Goal: Transaction & Acquisition: Purchase product/service

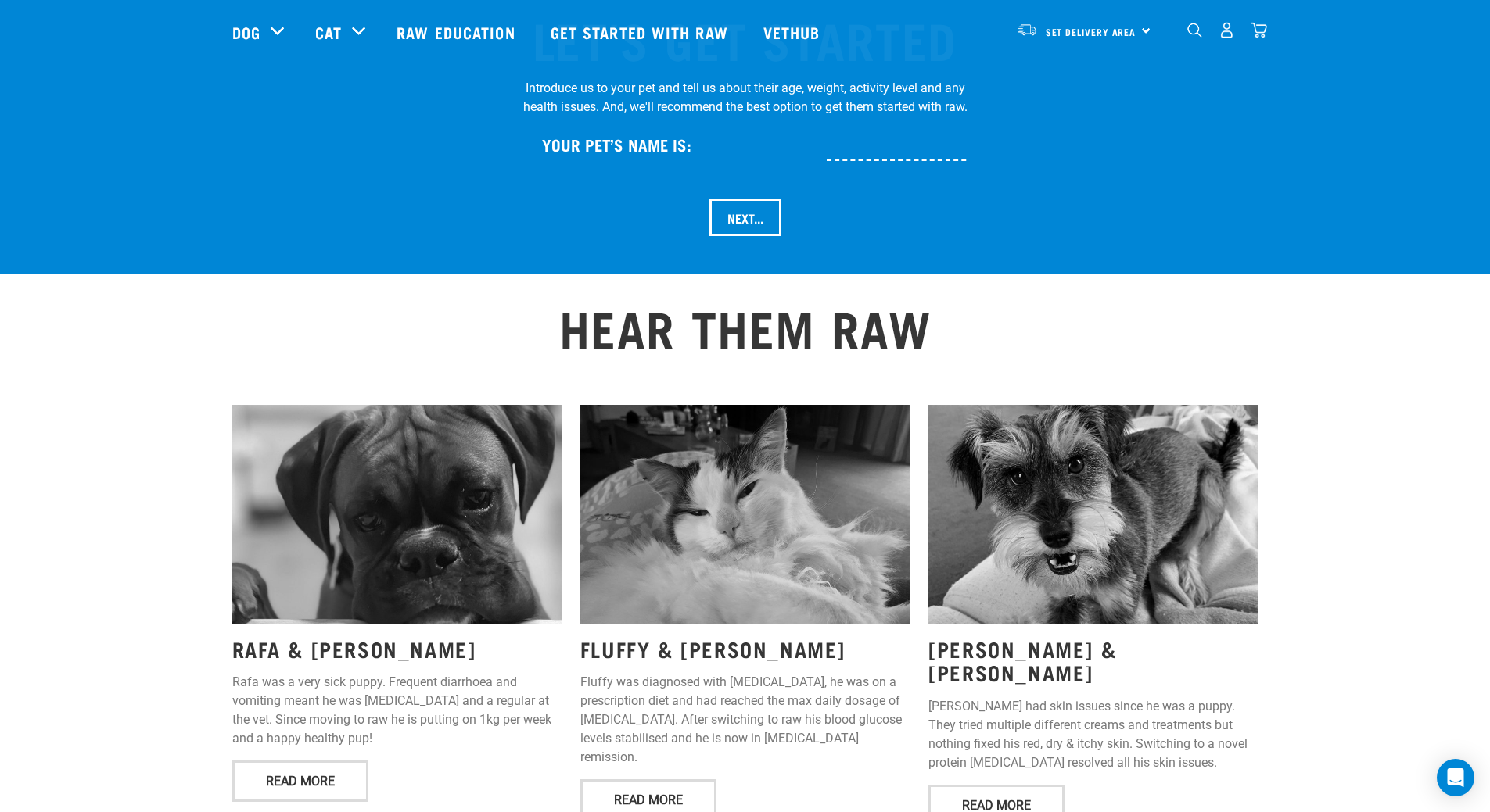
scroll to position [1485, 0]
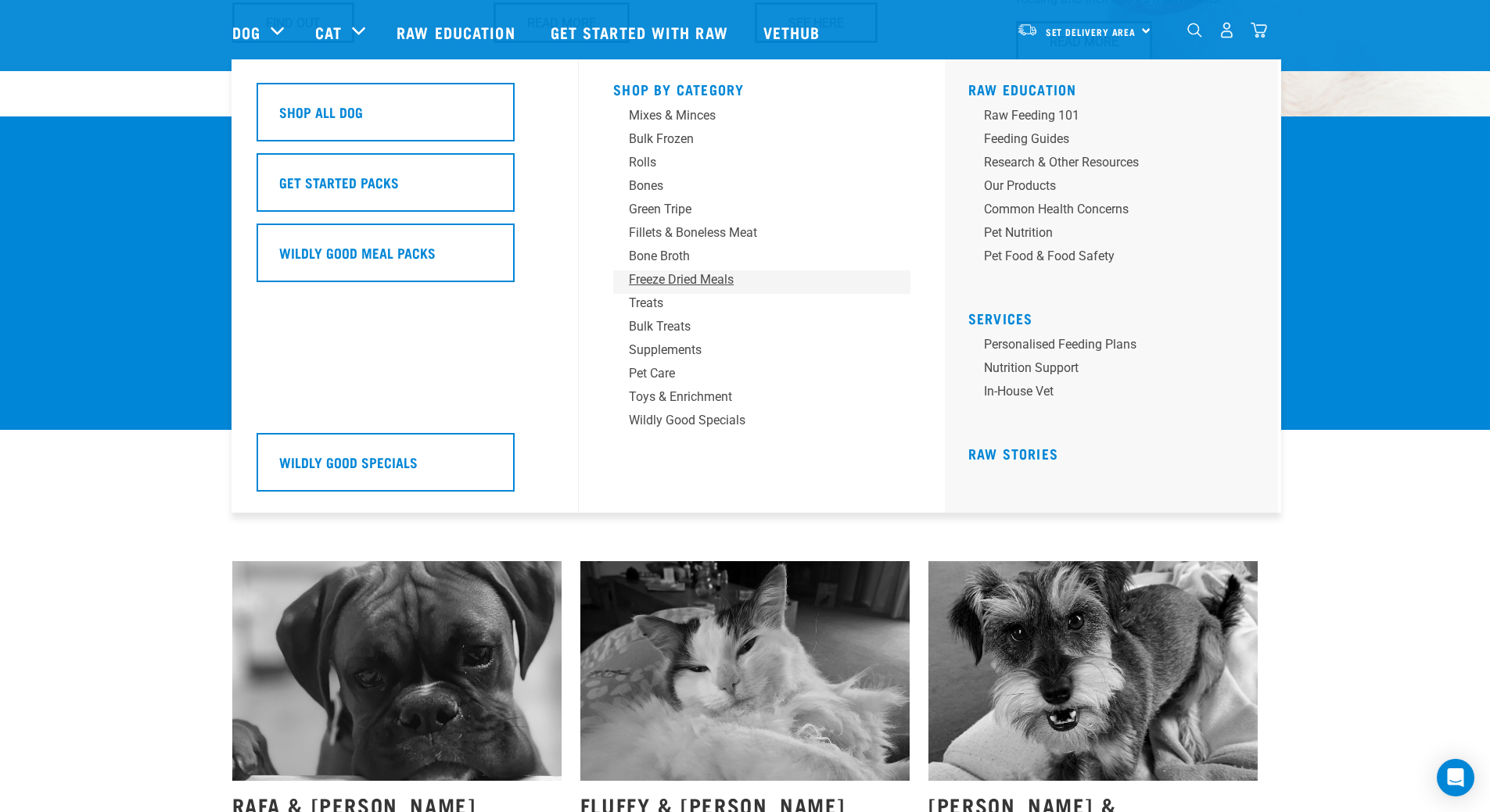
click at [660, 275] on div "Freeze Dried Meals" at bounding box center [750, 279] width 244 height 18
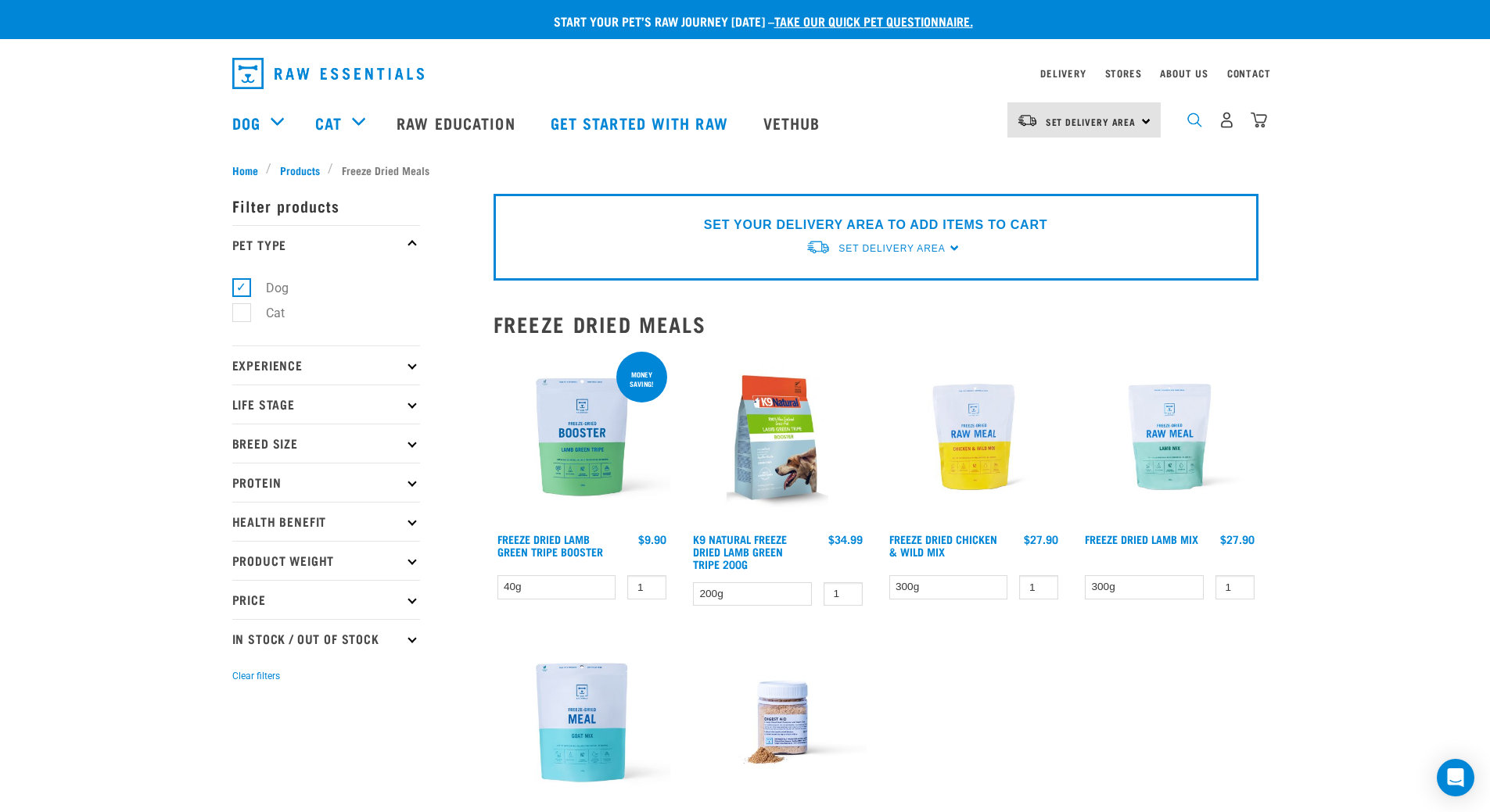
click at [1192, 127] on img "dropdown navigation" at bounding box center [1194, 119] width 14 height 14
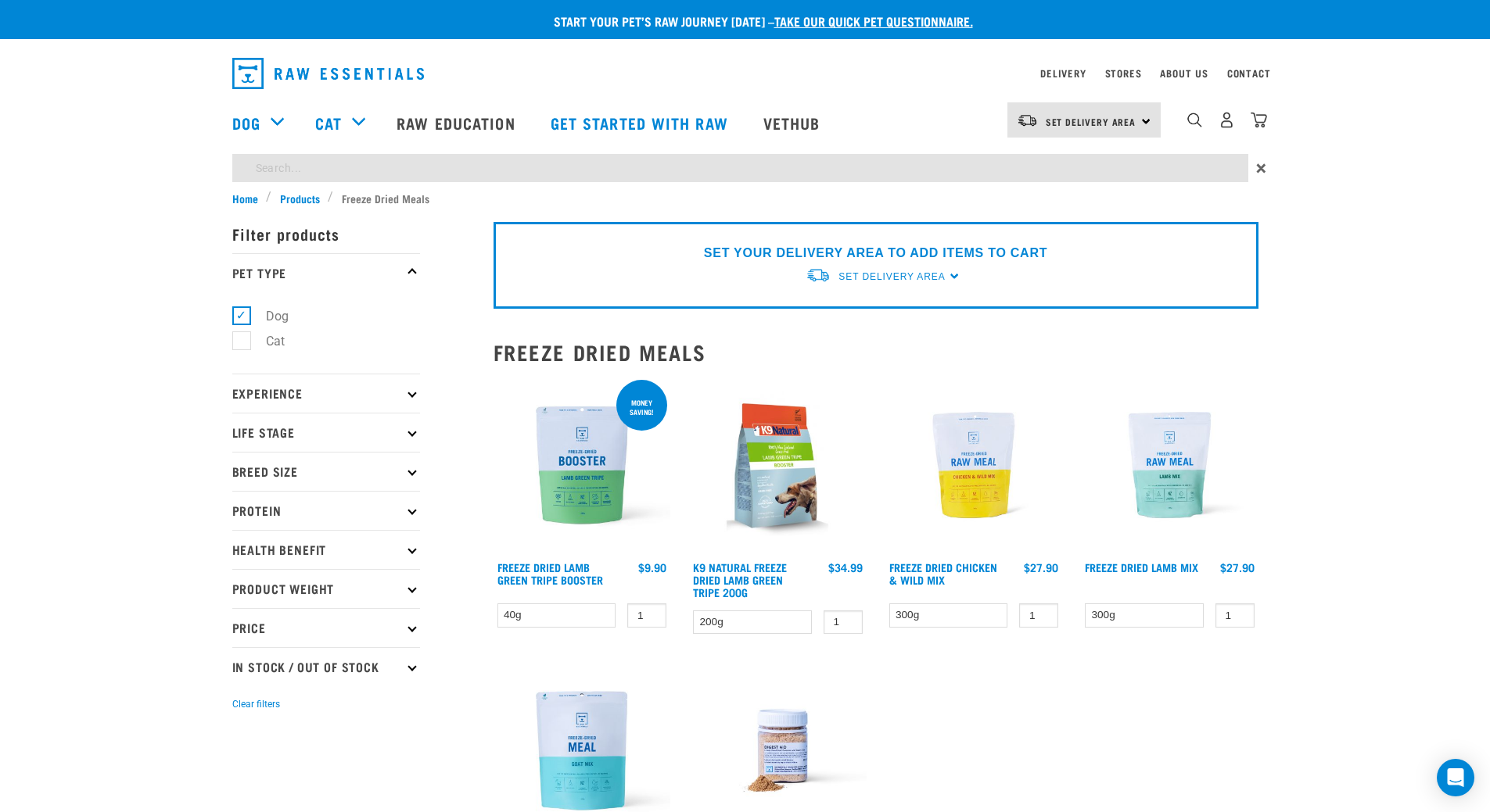
click at [612, 168] on div "Start your pet’s raw journey today – take our quick pet questionnaire. Delivery…" at bounding box center [745, 494] width 1490 height 989
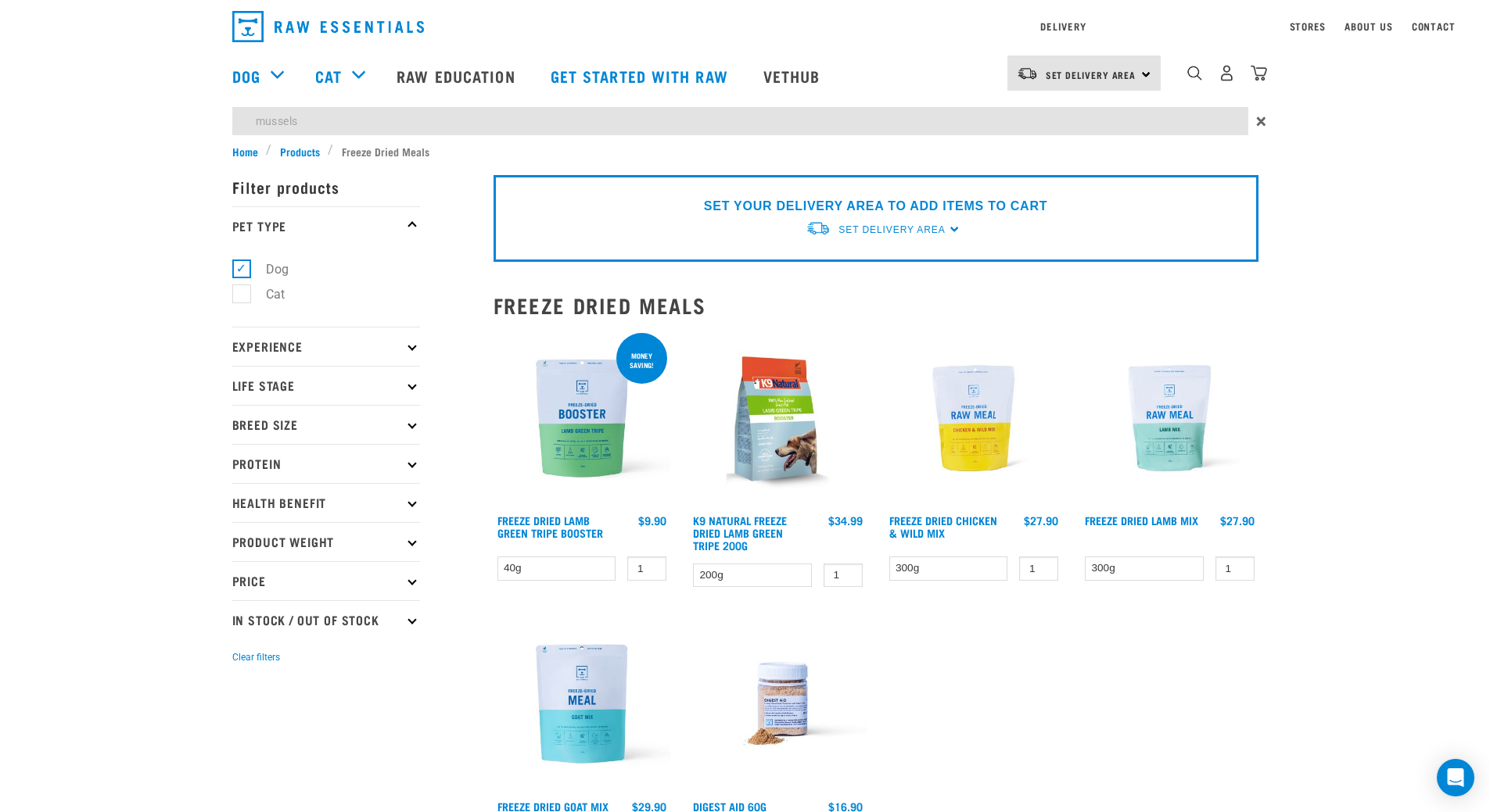
type input "mussels"
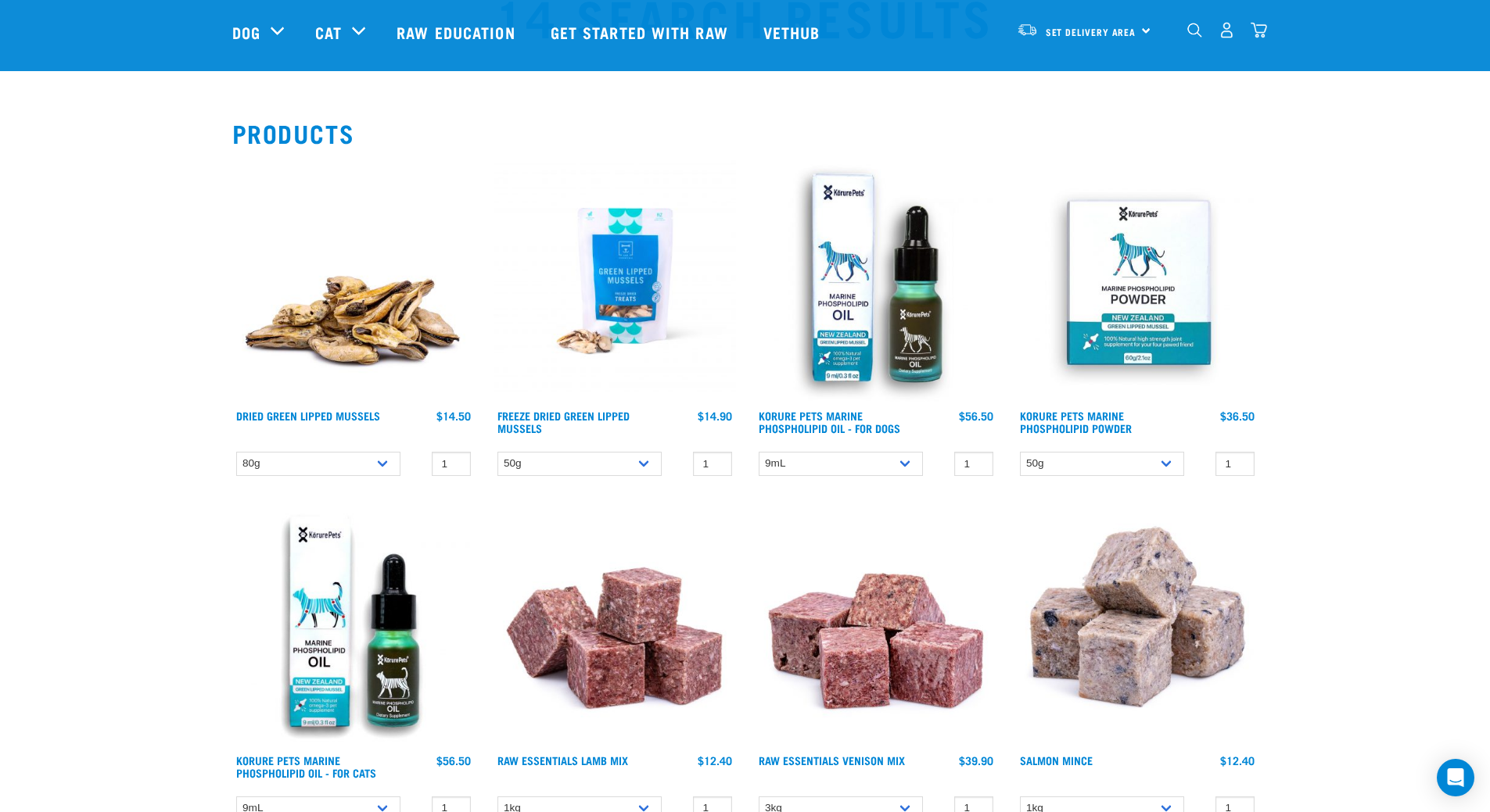
scroll to position [156, 0]
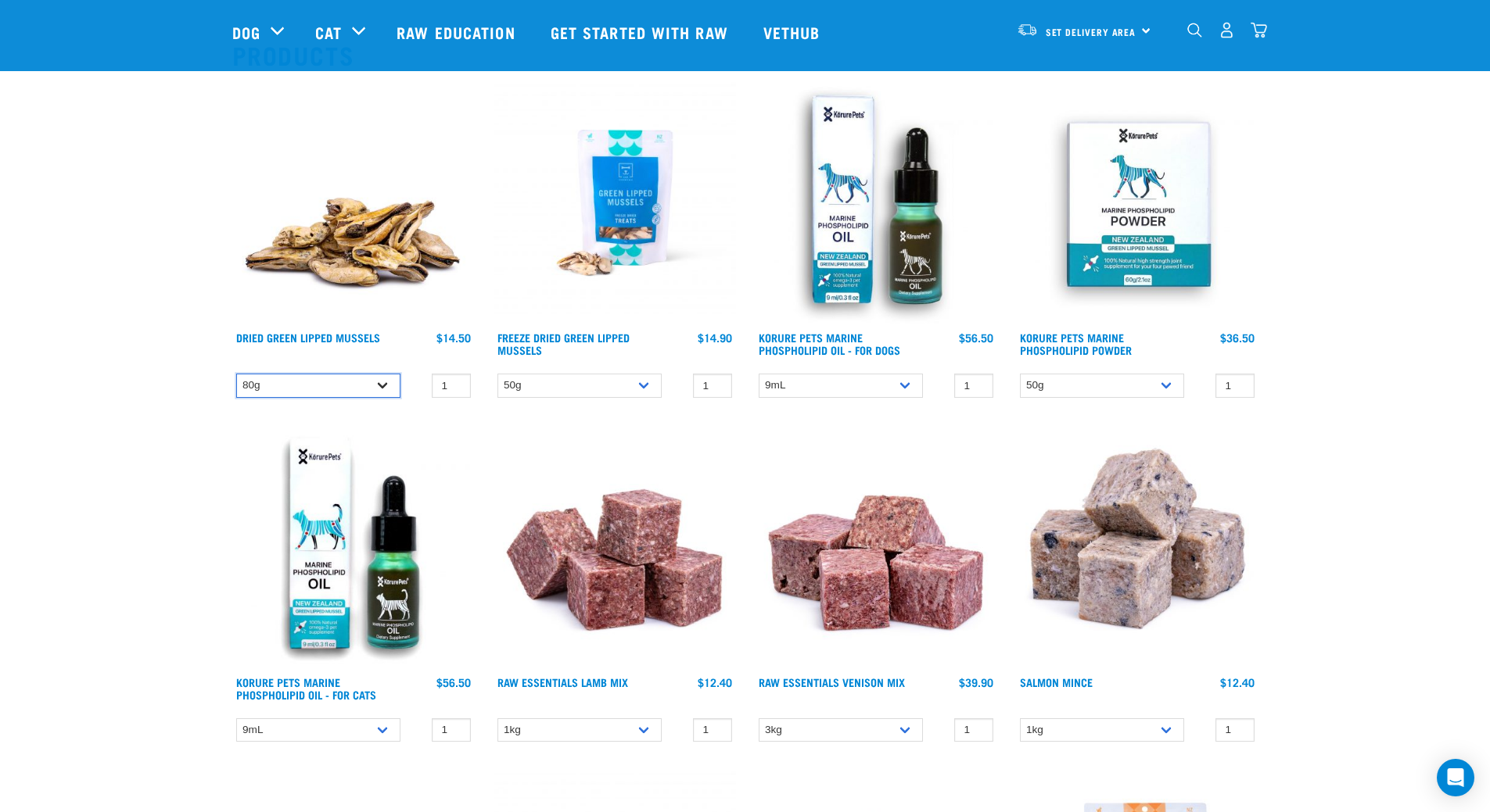
click at [380, 383] on select "80g" at bounding box center [318, 385] width 164 height 24
click at [236, 374] on select "80g" at bounding box center [318, 385] width 164 height 24
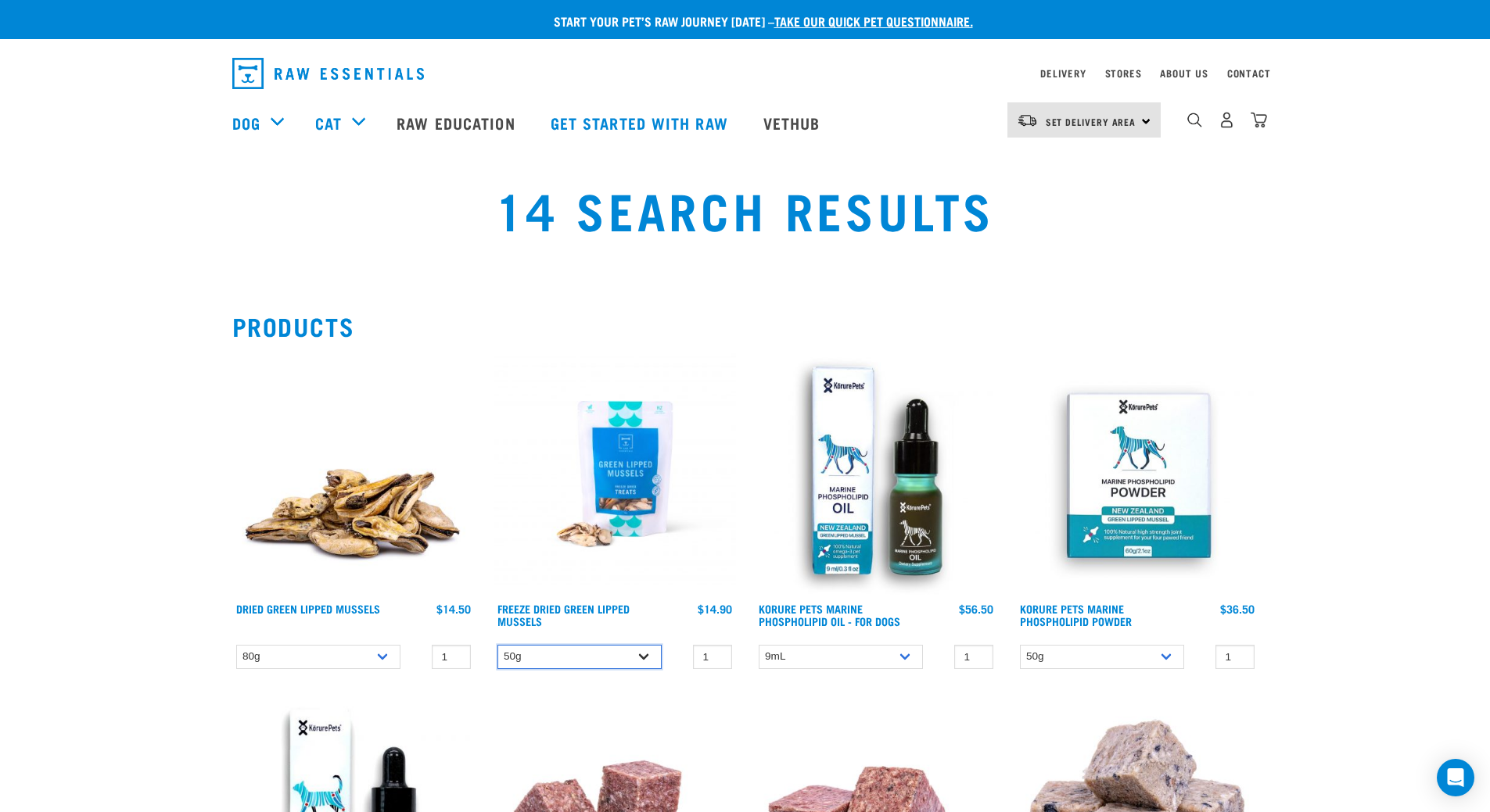
click at [651, 664] on select "50g" at bounding box center [579, 656] width 164 height 24
click at [645, 653] on select "50g" at bounding box center [579, 656] width 164 height 24
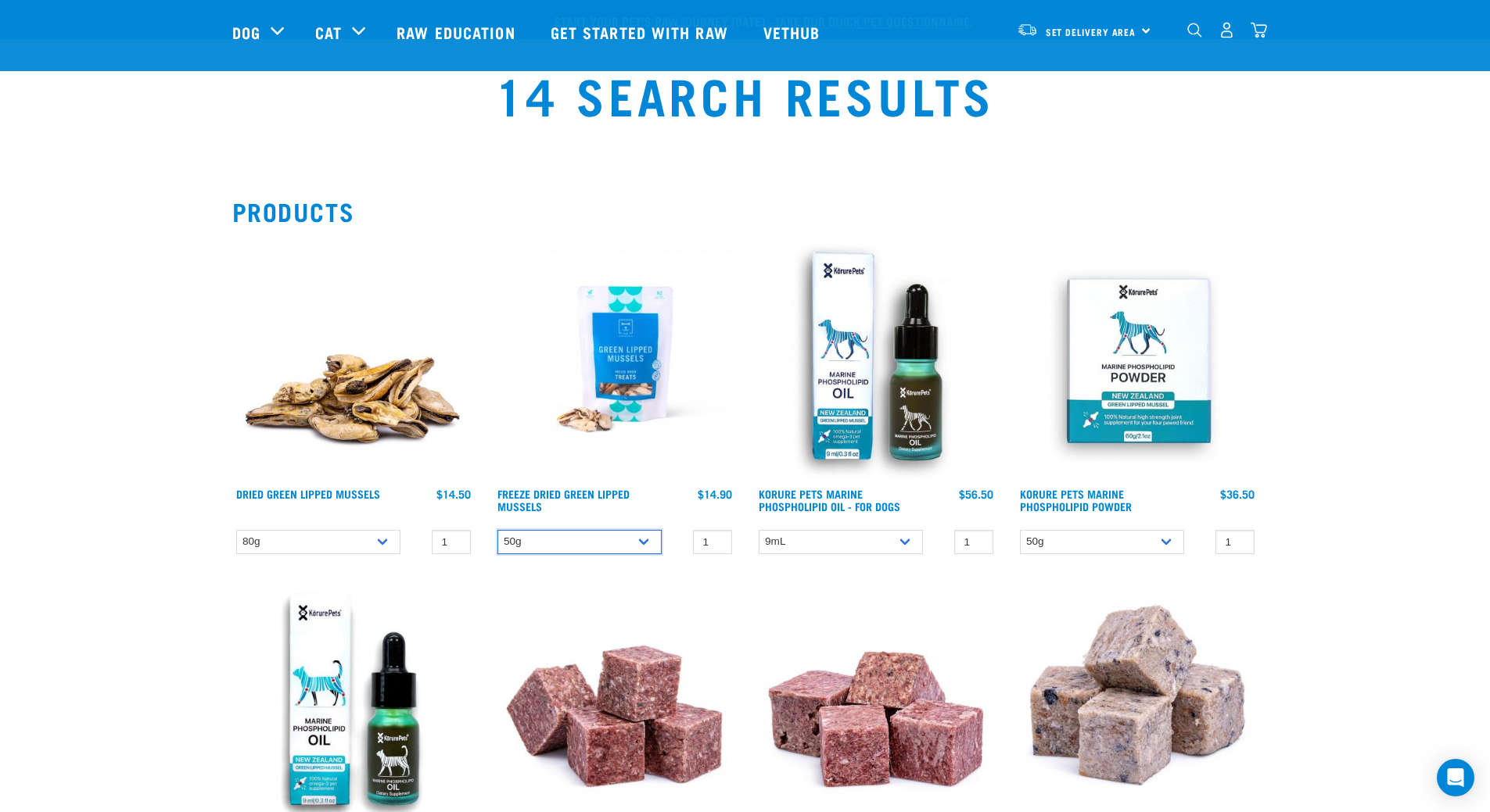
scroll to position [156, 0]
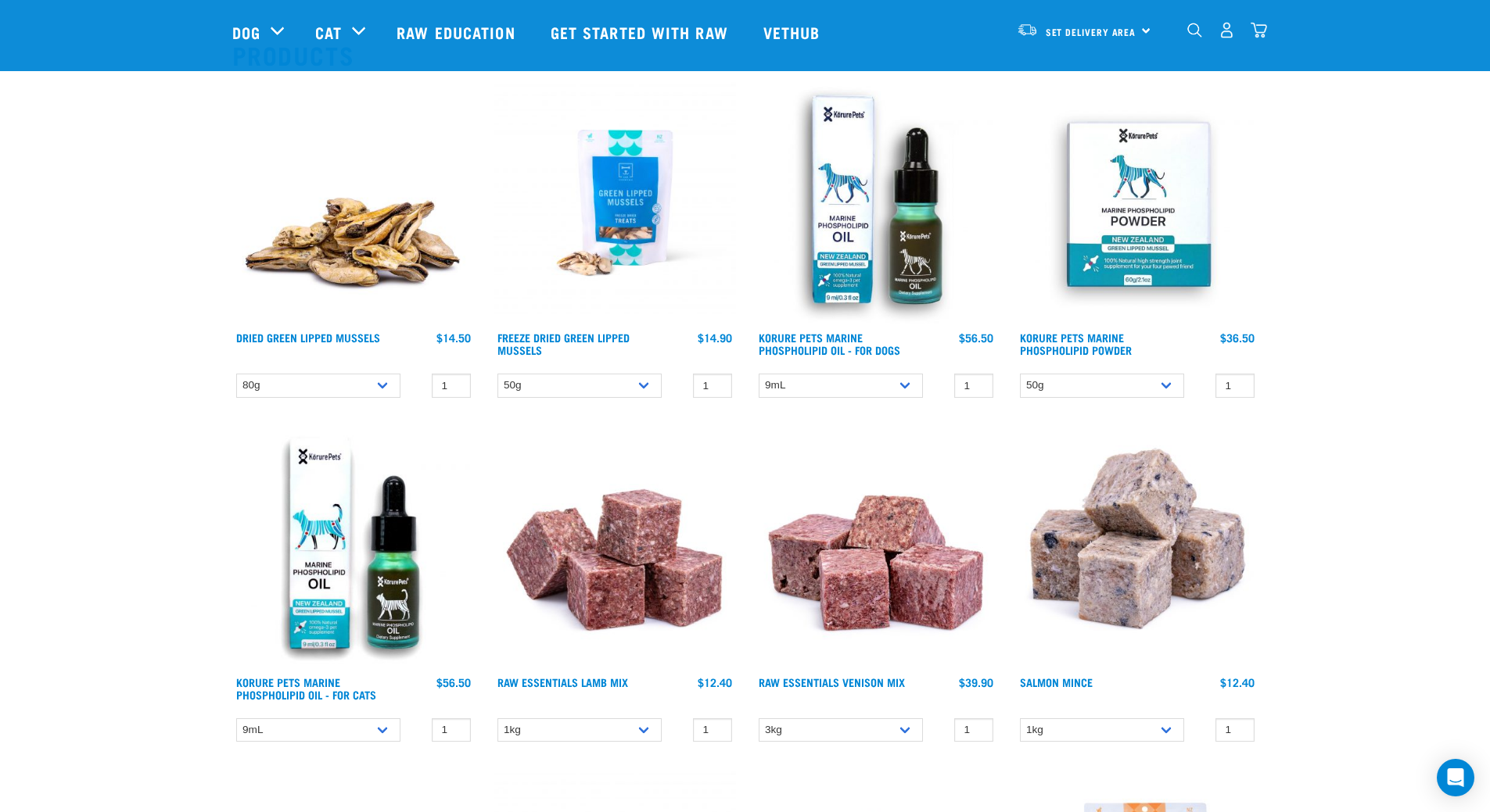
click at [378, 246] on img at bounding box center [354, 202] width 243 height 243
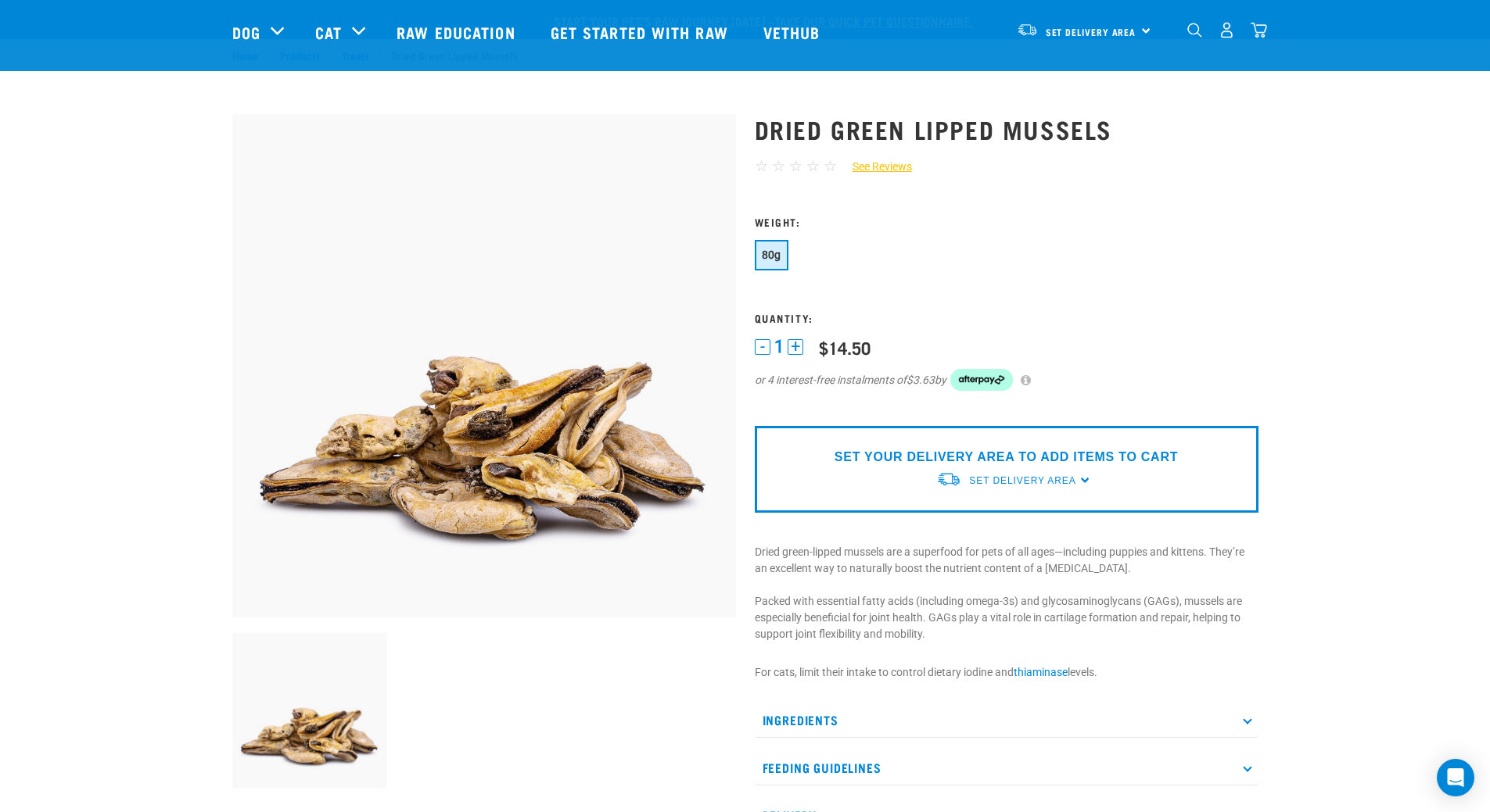
scroll to position [156, 0]
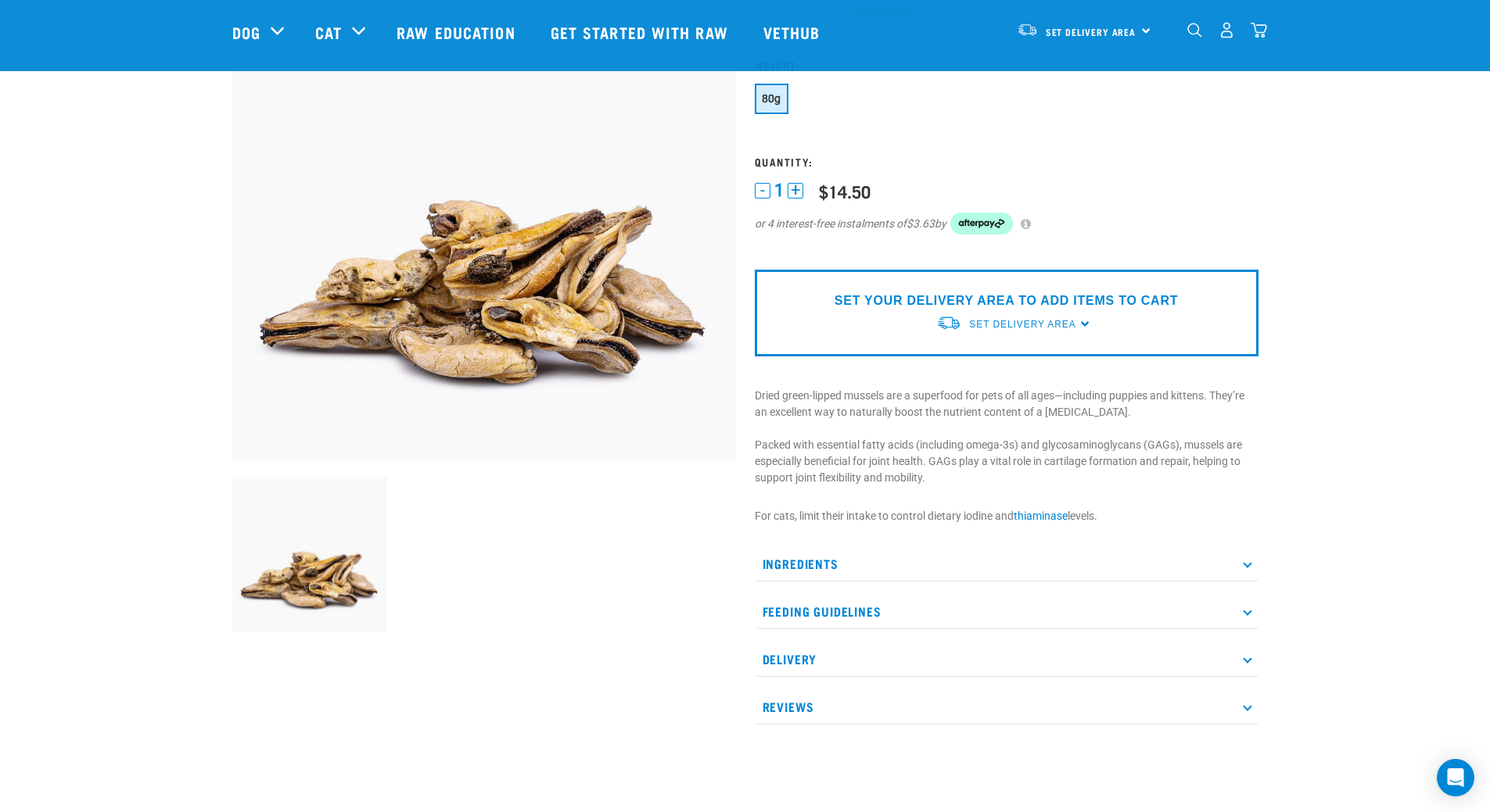
click at [1244, 559] on p "Ingredients" at bounding box center [1006, 563] width 504 height 36
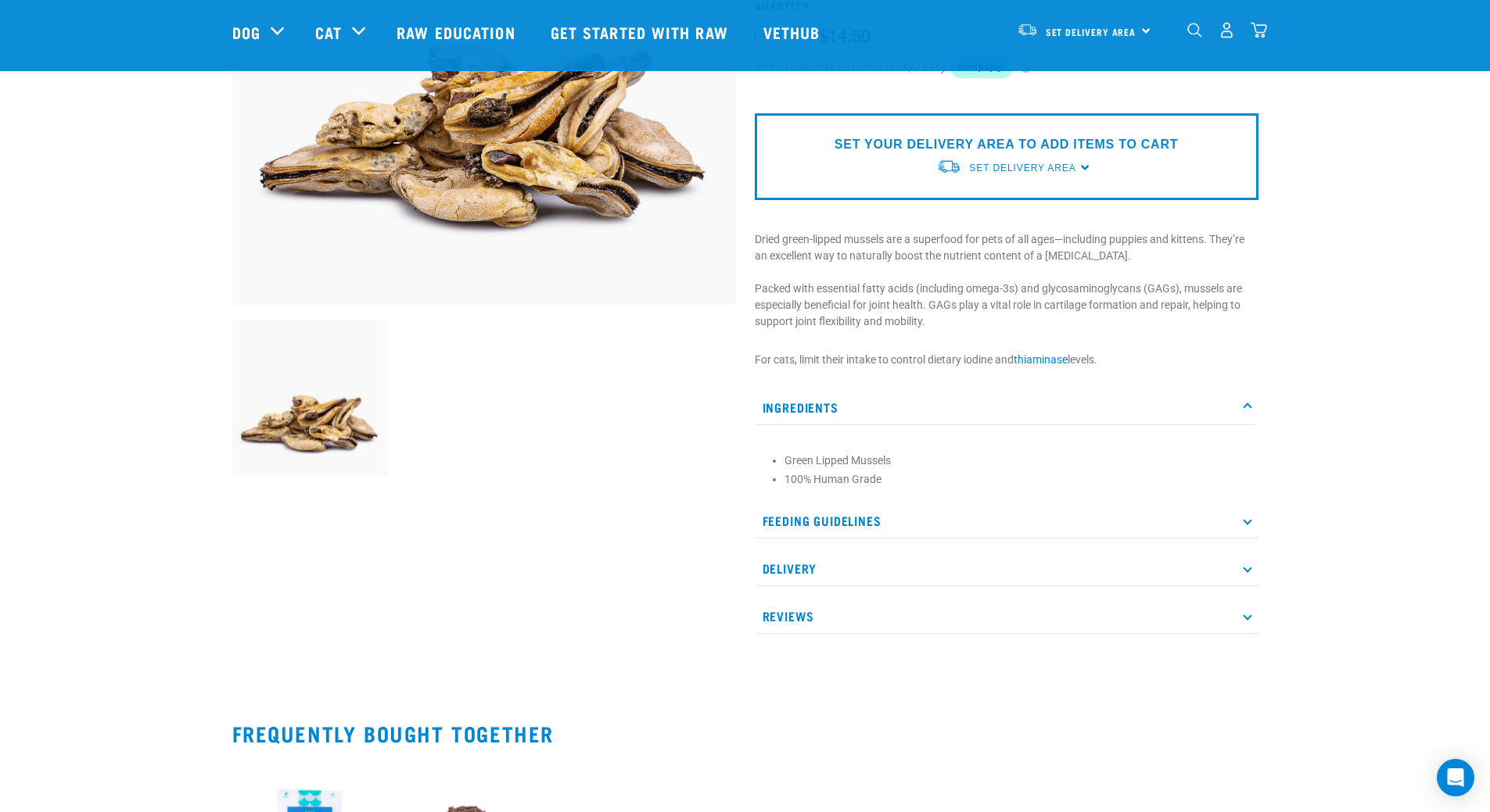
click at [1243, 524] on p "Feeding Guidelines" at bounding box center [1006, 521] width 504 height 36
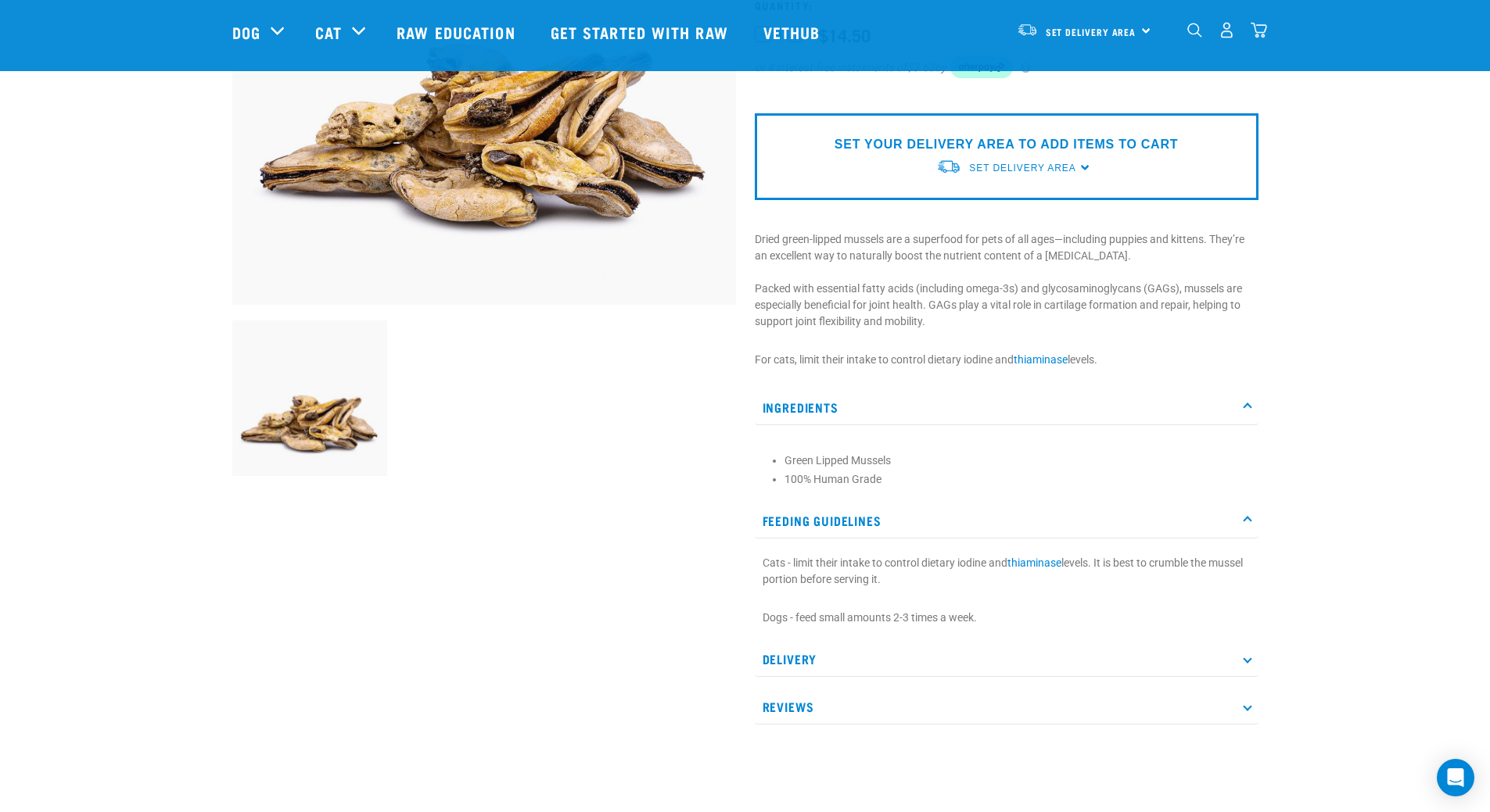
scroll to position [391, 0]
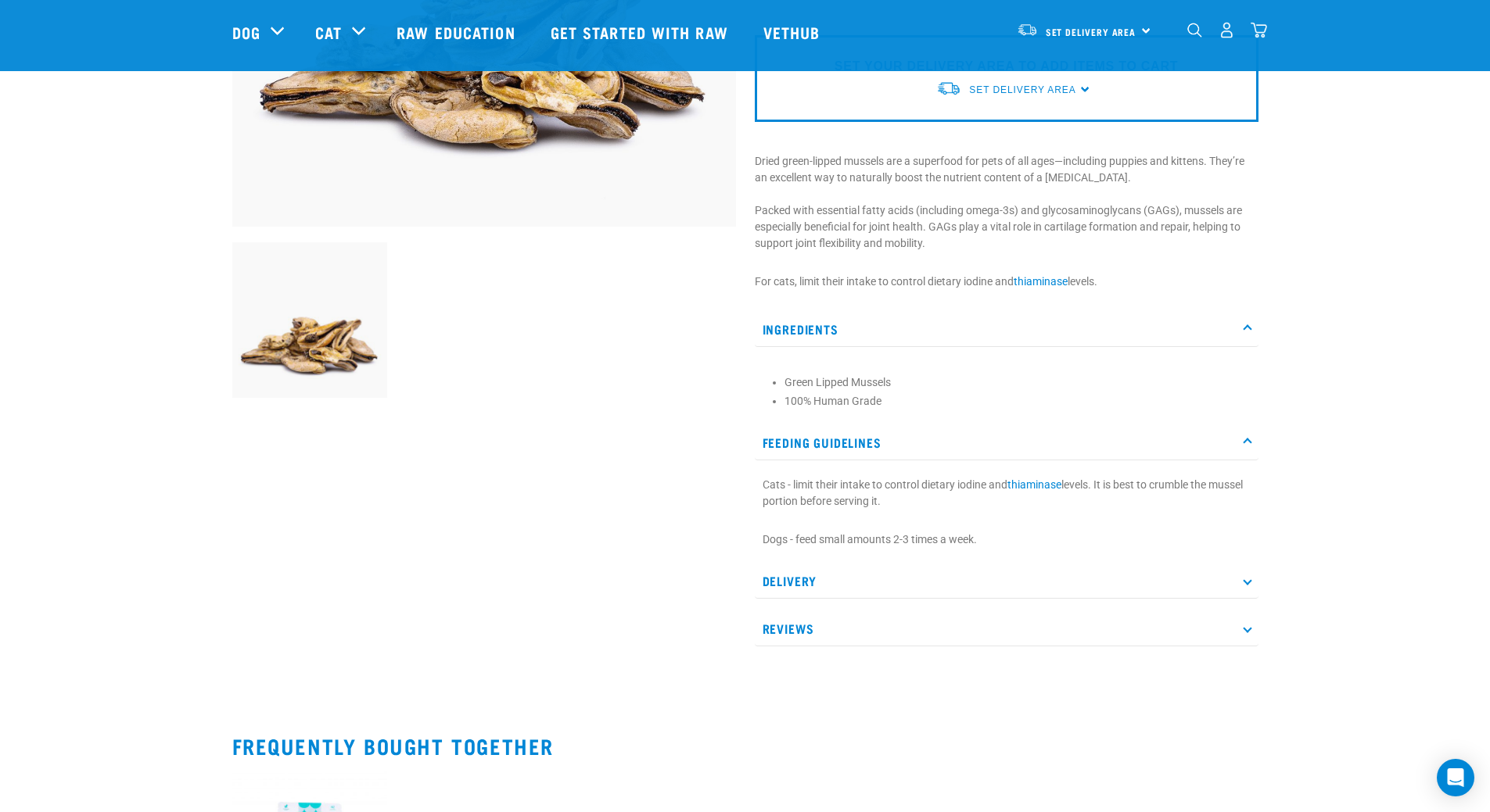
click at [1236, 590] on p "Delivery" at bounding box center [1006, 581] width 504 height 36
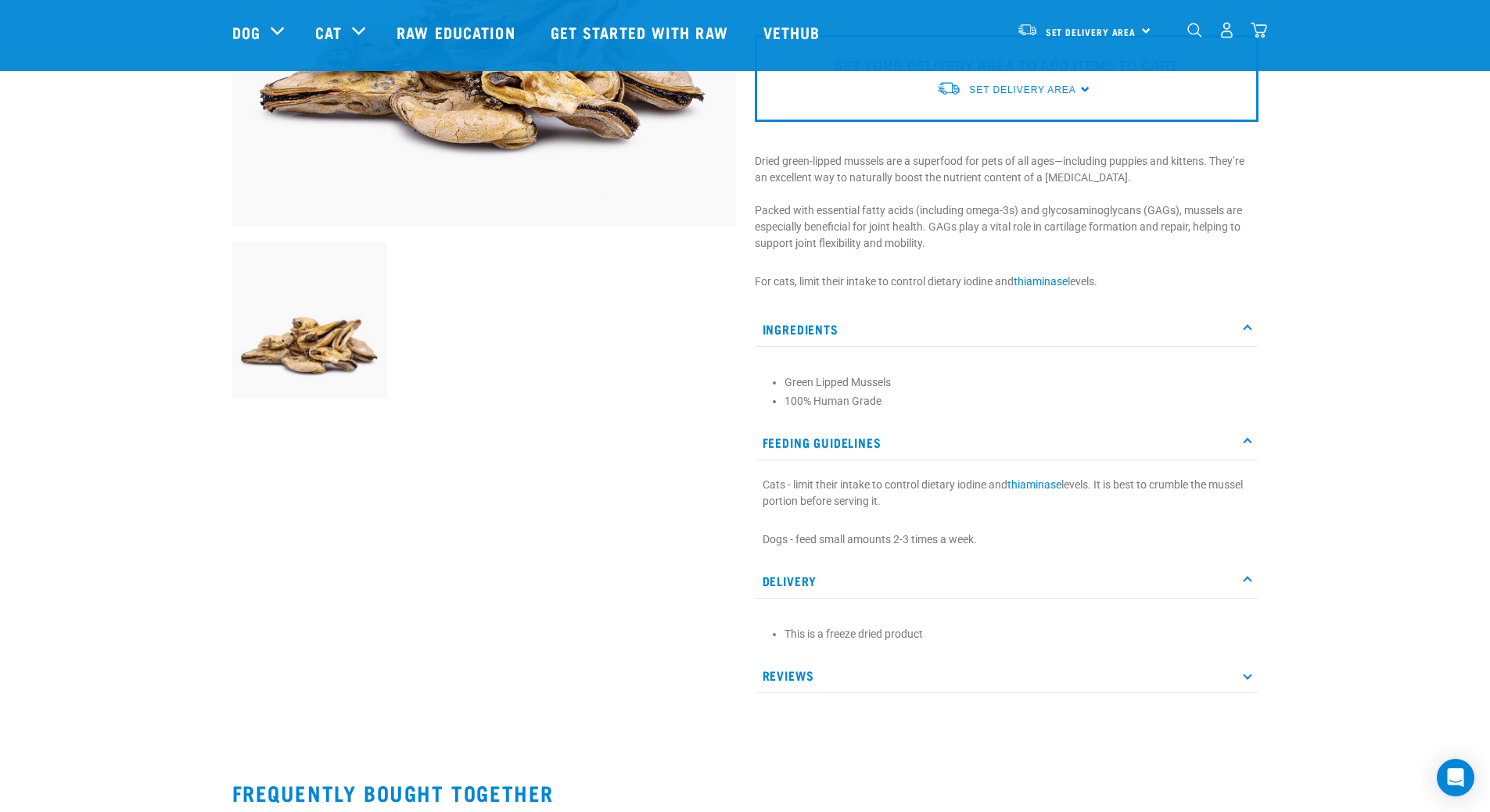
click at [1263, 677] on div "Dried Green Lipped Mussels ☆ ☆ ☆ ☆ ☆ See Reviews" at bounding box center [1006, 209] width 522 height 1013
click at [1253, 671] on p "Reviews" at bounding box center [1006, 675] width 504 height 36
click at [1237, 669] on p "Reviews" at bounding box center [1006, 675] width 504 height 36
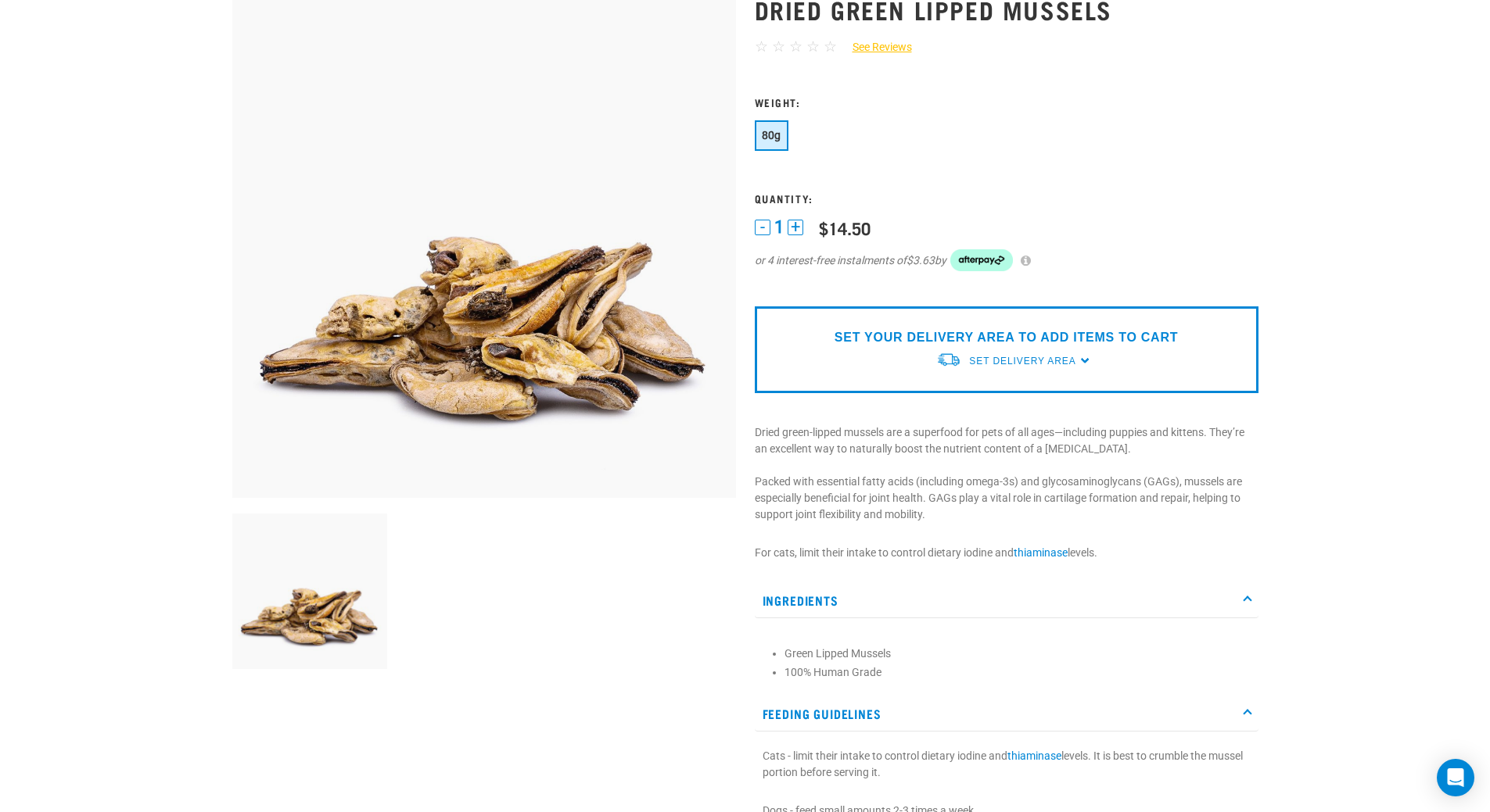
scroll to position [0, 0]
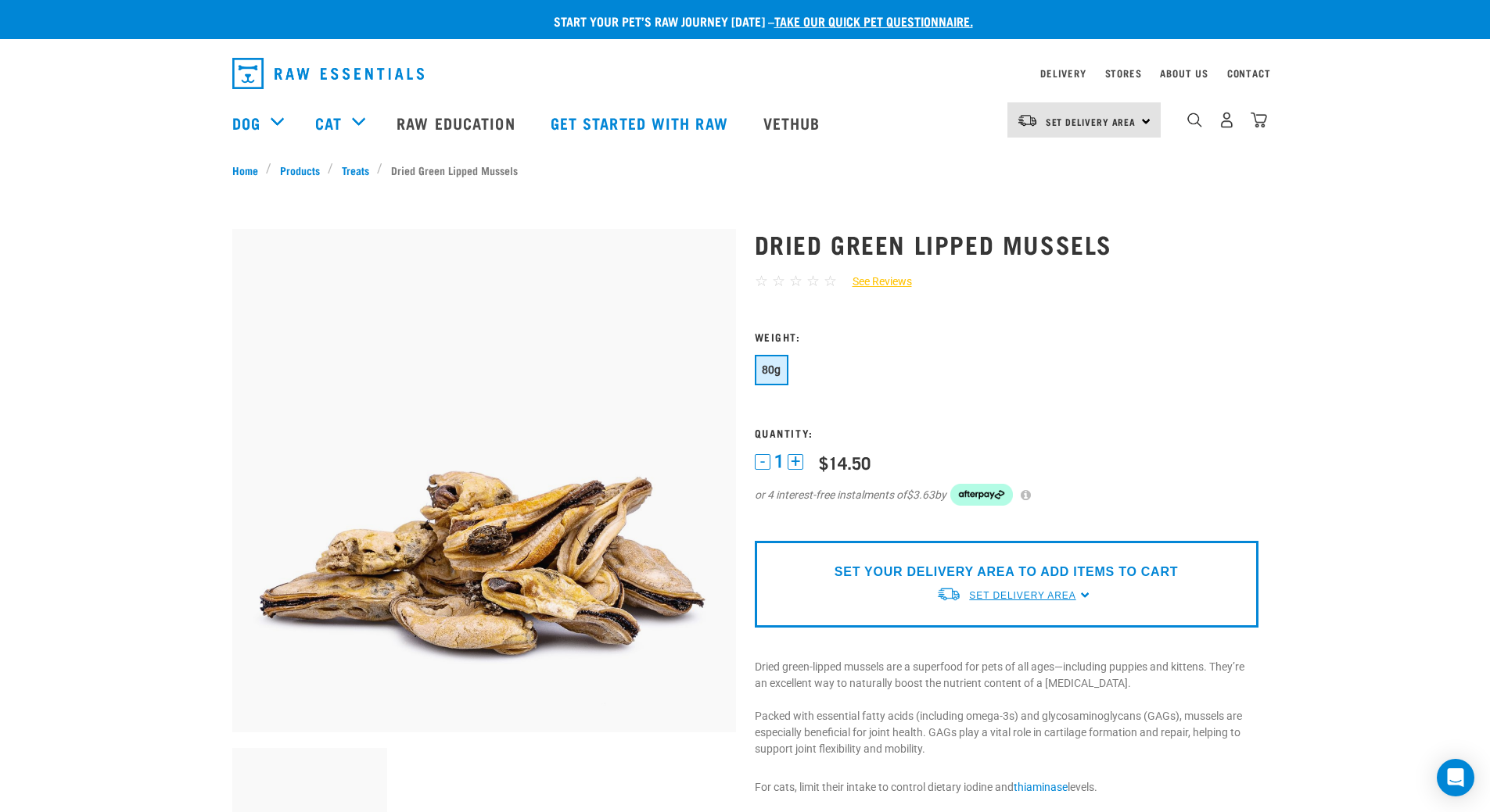
click at [1060, 590] on span "Set Delivery Area" at bounding box center [1022, 595] width 106 height 11
click at [997, 652] on link "[GEOGRAPHIC_DATA]" at bounding box center [1013, 657] width 155 height 26
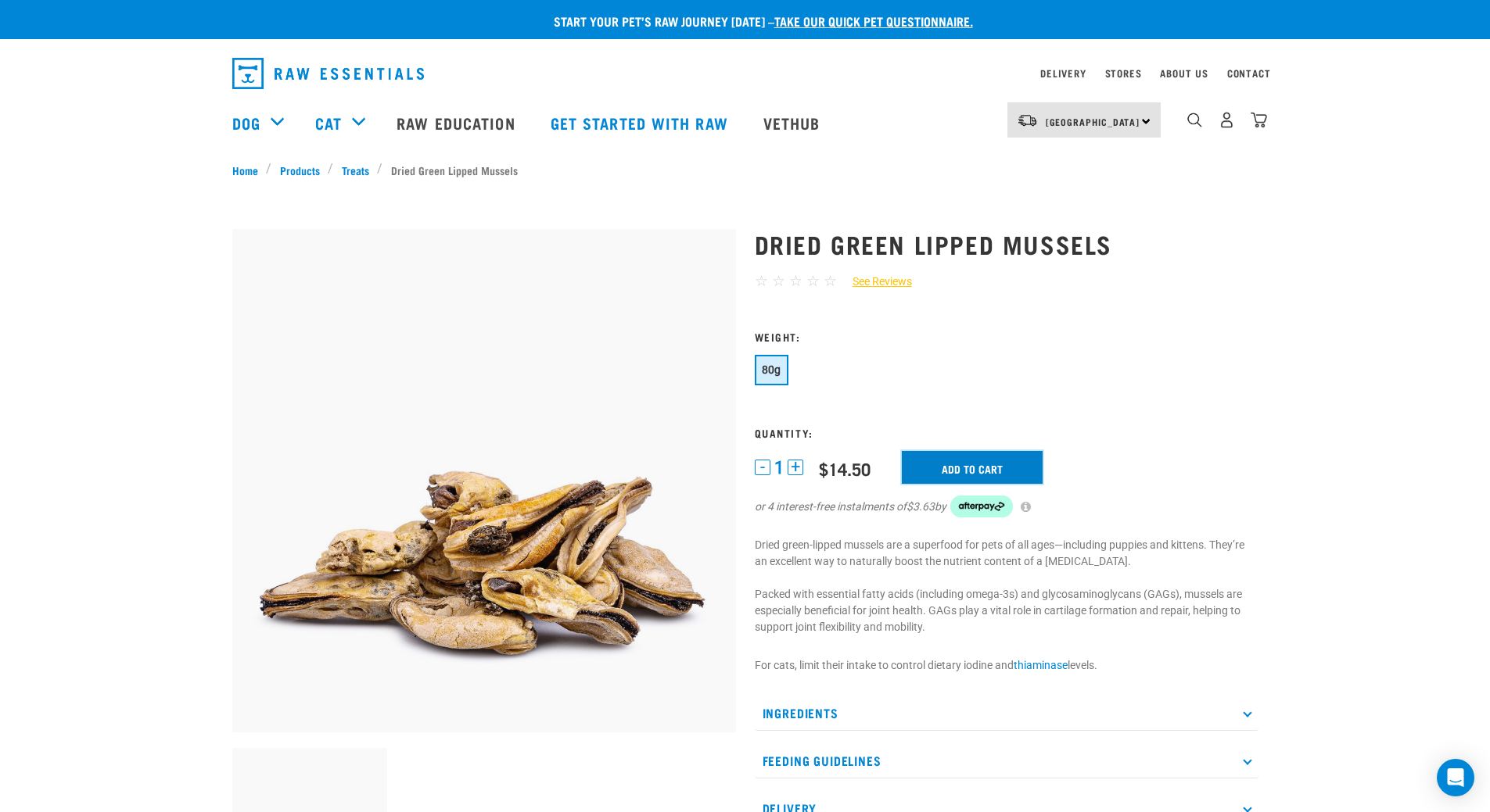
click at [998, 476] on input "Add to cart" at bounding box center [972, 467] width 141 height 33
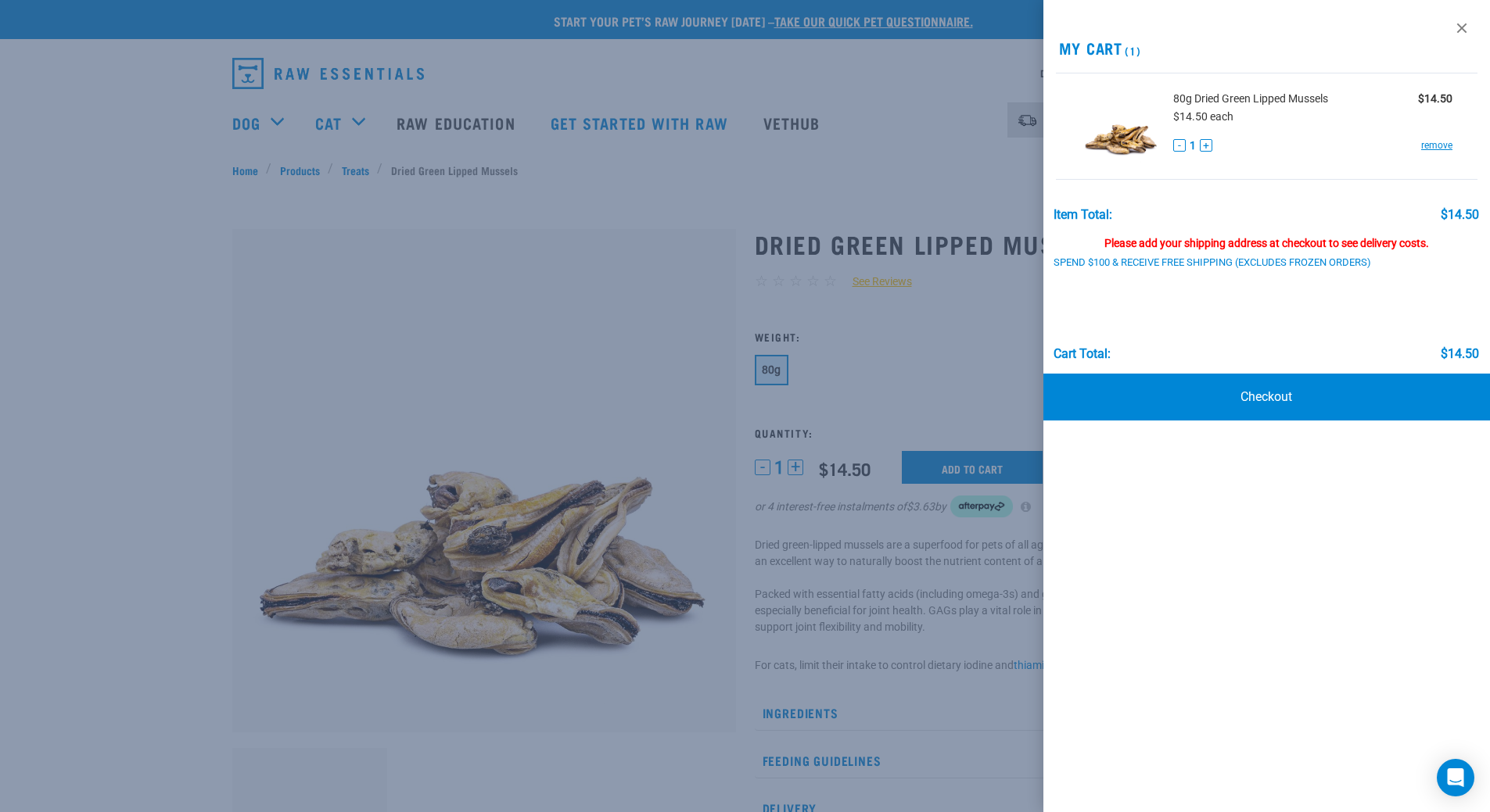
click at [361, 172] on div at bounding box center [745, 406] width 1490 height 812
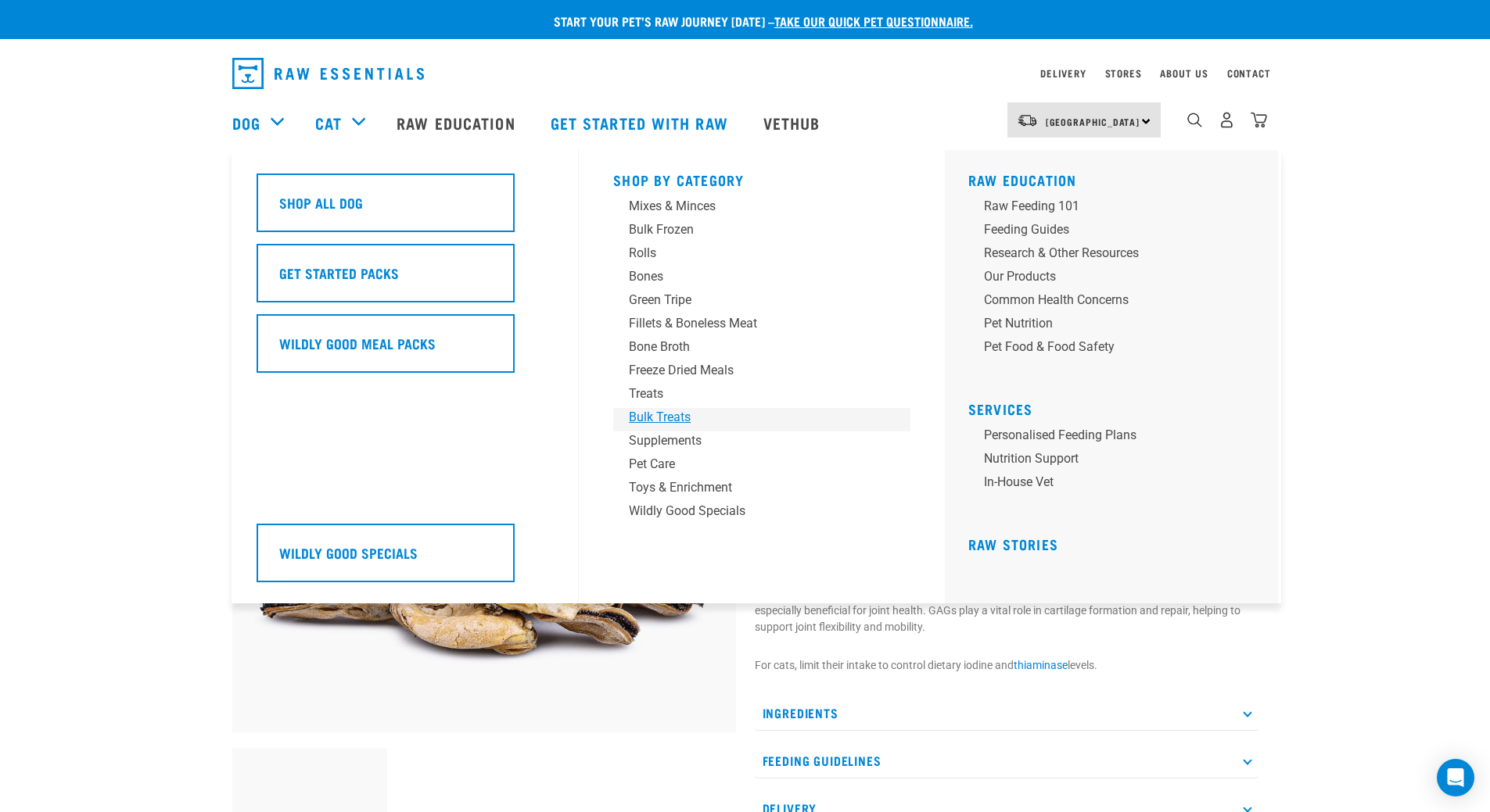
click at [653, 419] on div "Bulk Treats" at bounding box center [750, 417] width 244 height 18
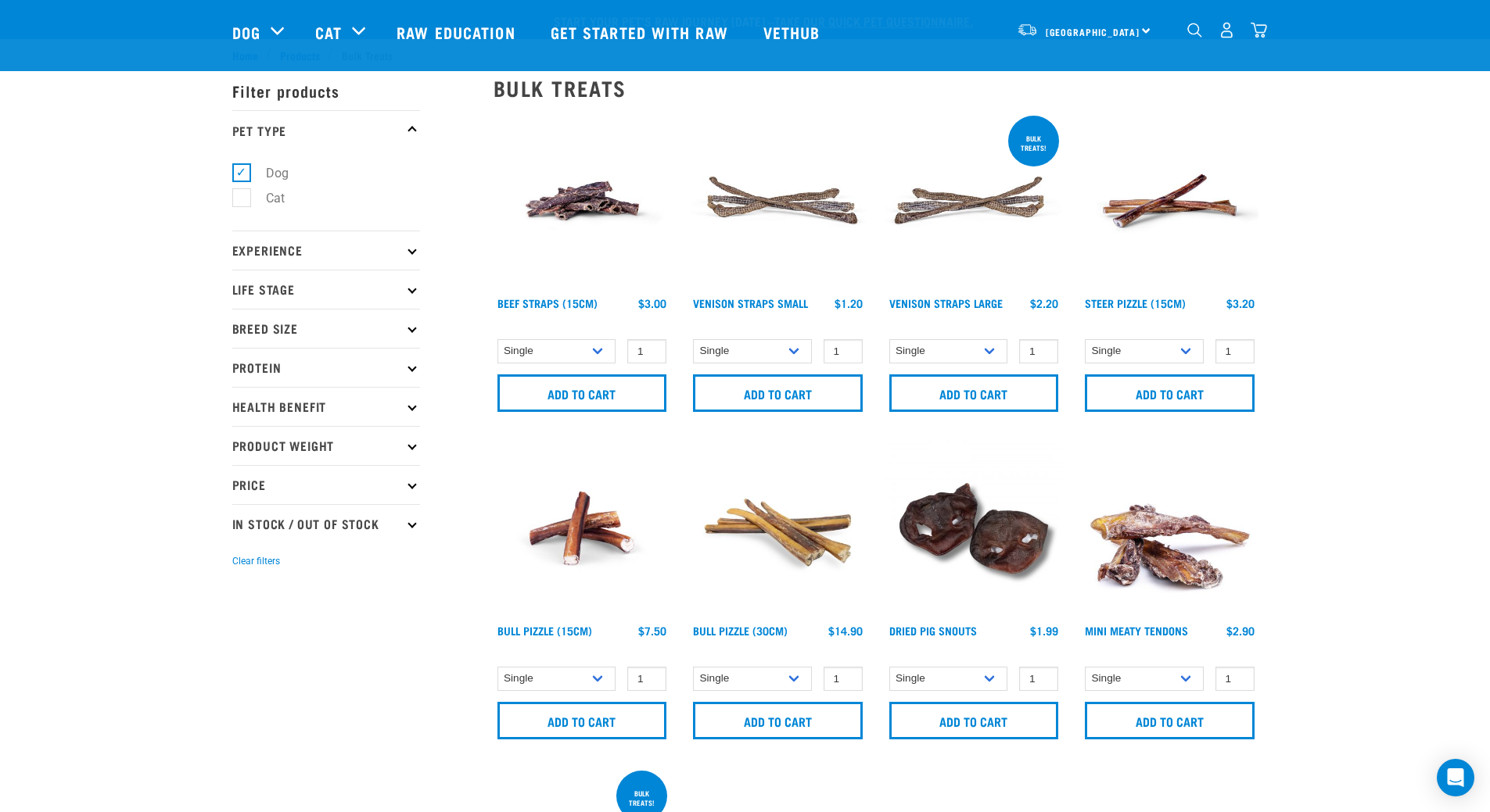
scroll to position [78, 0]
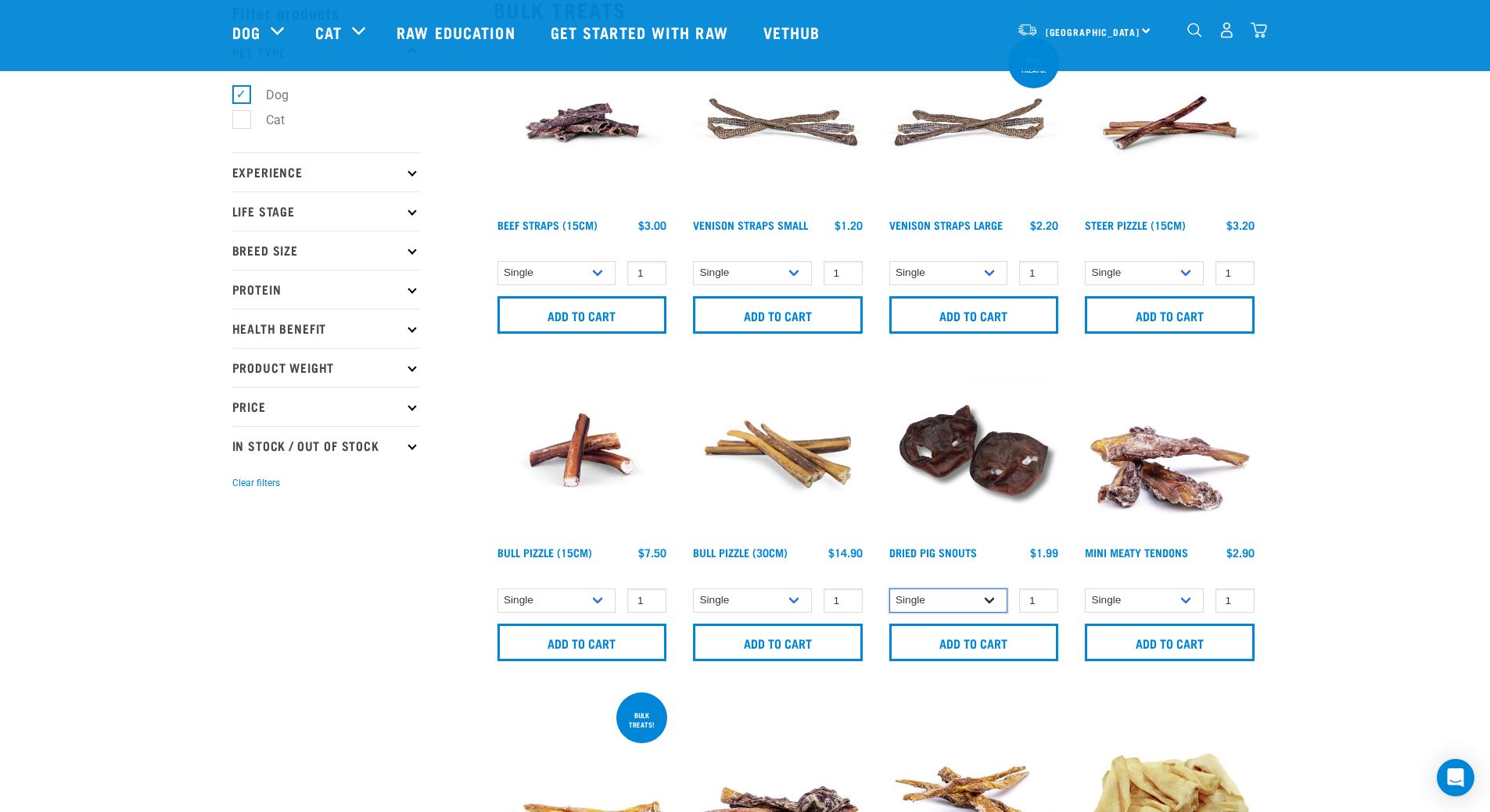
click at [978, 599] on select "Single 10 per pack 25 per pack" at bounding box center [948, 600] width 119 height 24
select select "443097"
click at [890, 589] on select "Single 10 per pack 25 per pack" at bounding box center [948, 600] width 119 height 24
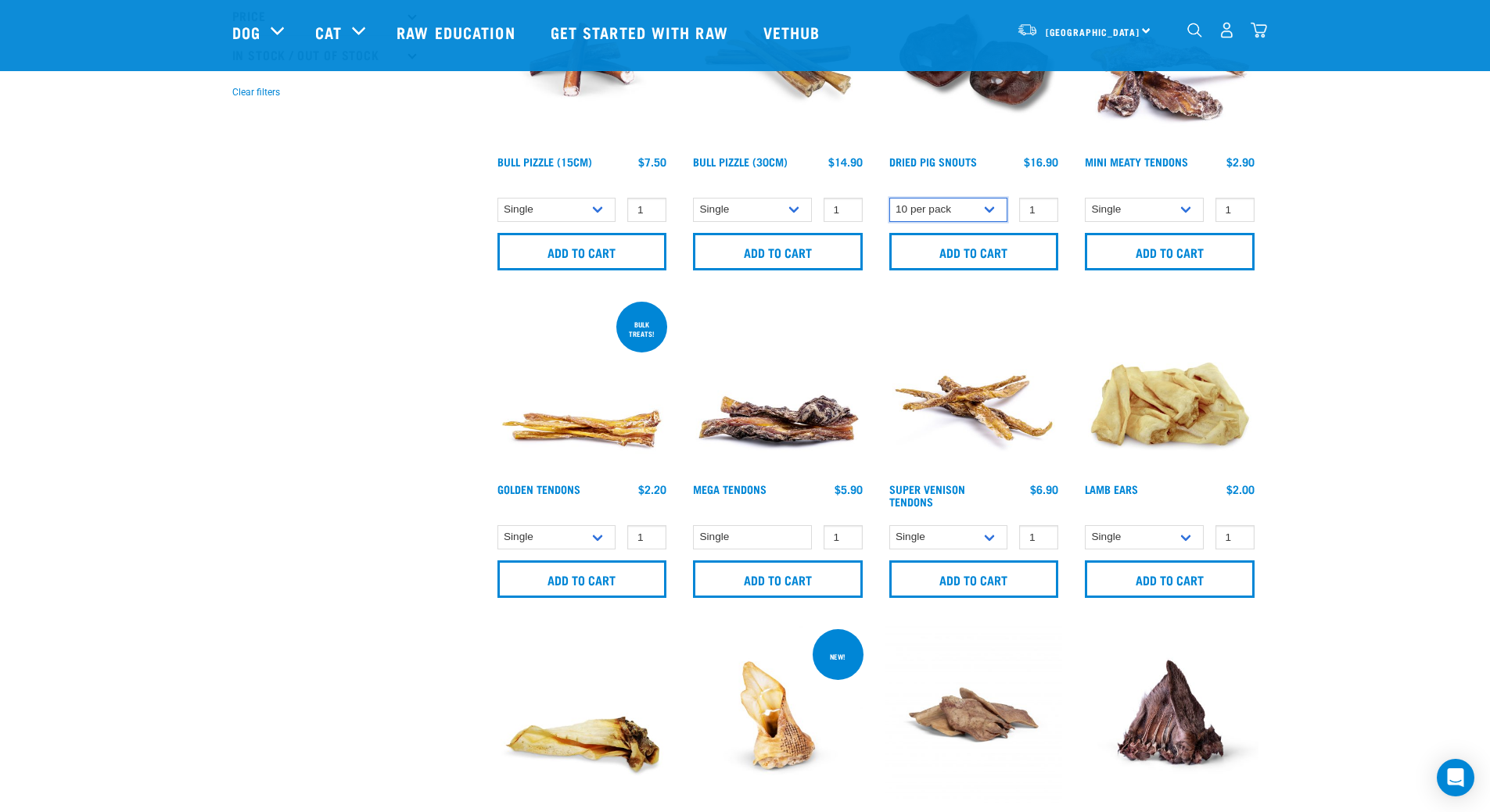
scroll to position [938, 0]
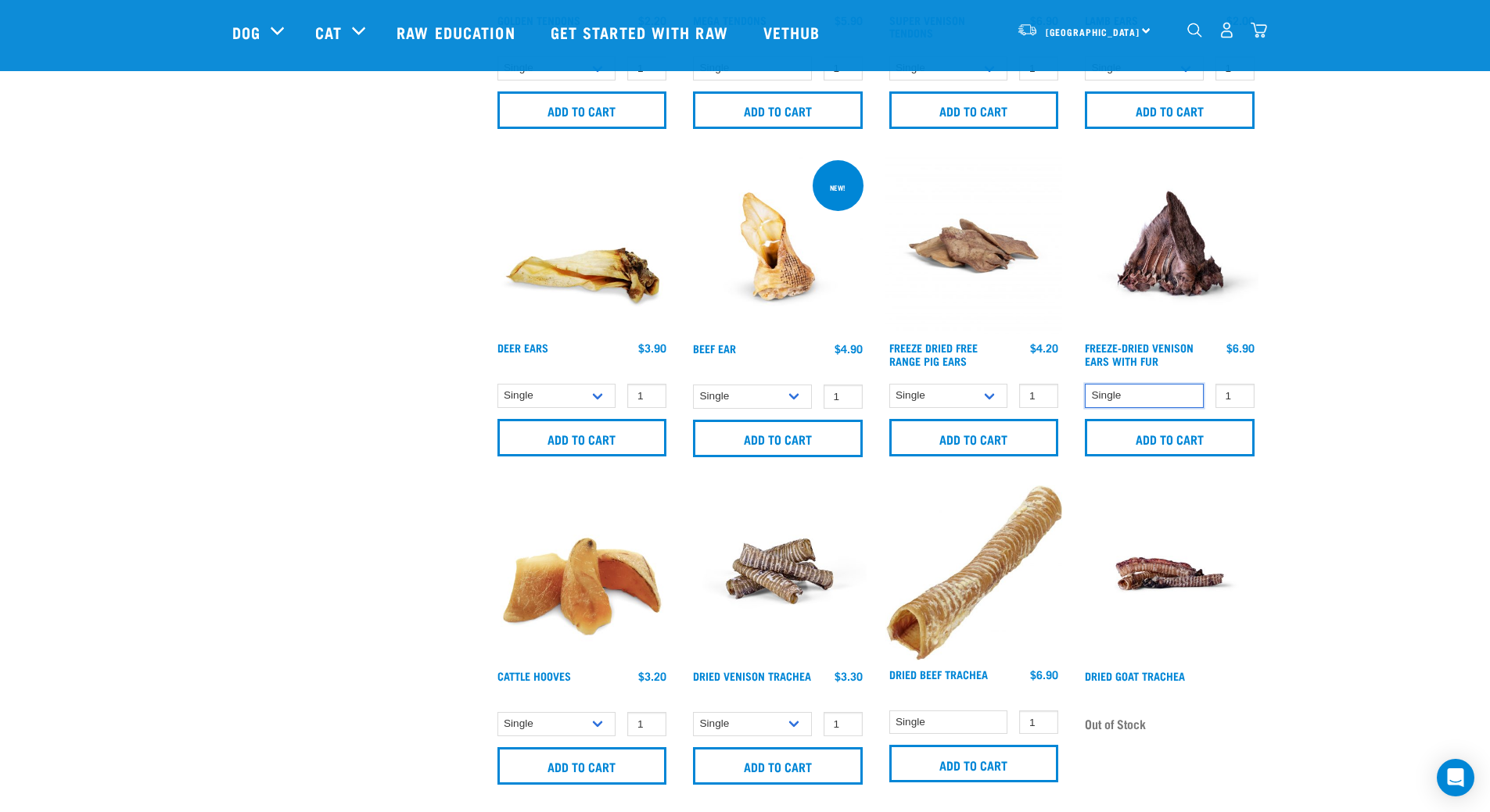
click at [1158, 392] on select "Single" at bounding box center [1143, 395] width 119 height 24
click at [371, 416] on div "× Filter products Pet Type Dog Cat Experience New Raw Feeder Experienced Raw Fe…" at bounding box center [353, 132] width 261 height 2032
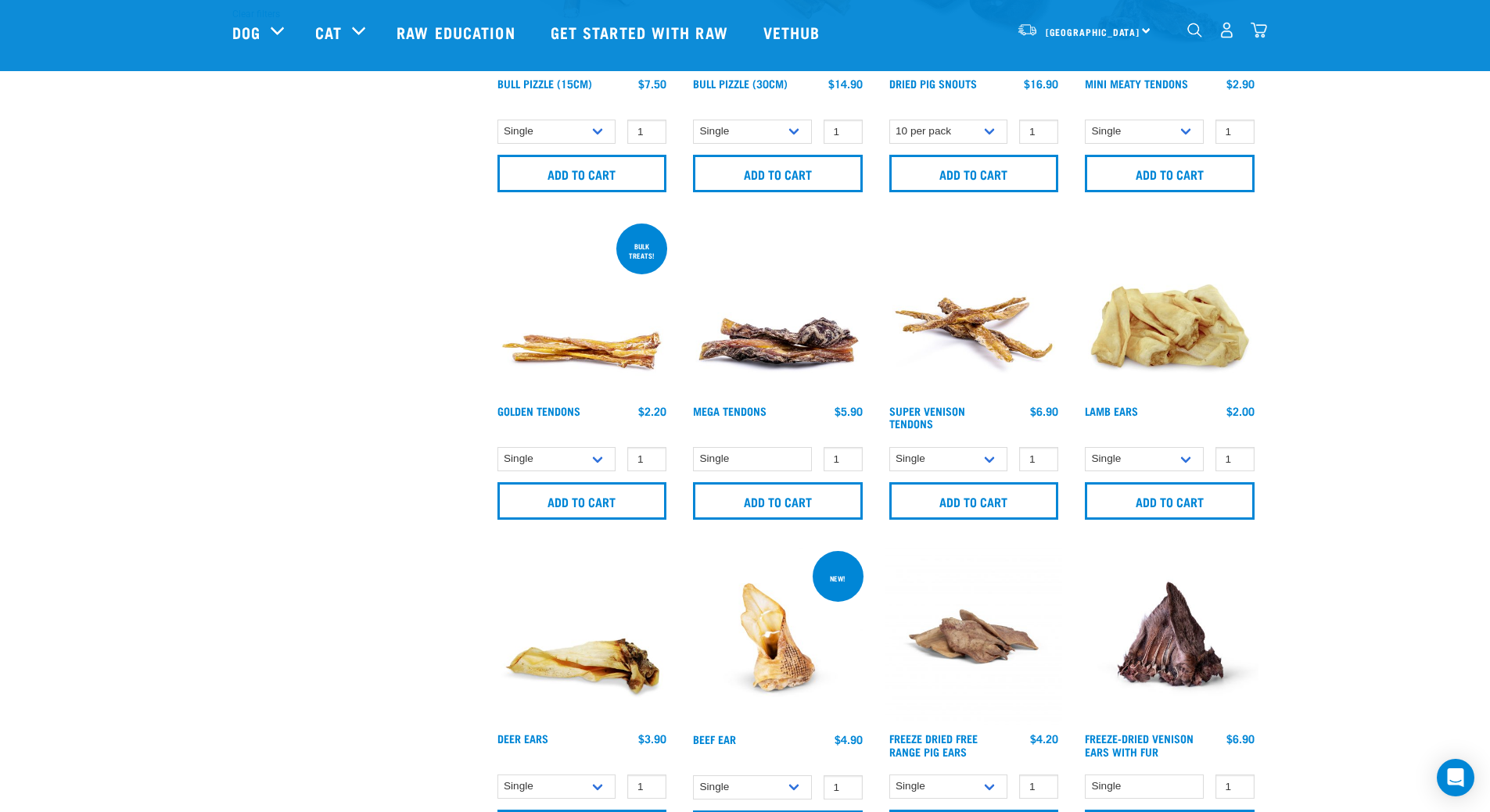
scroll to position [391, 0]
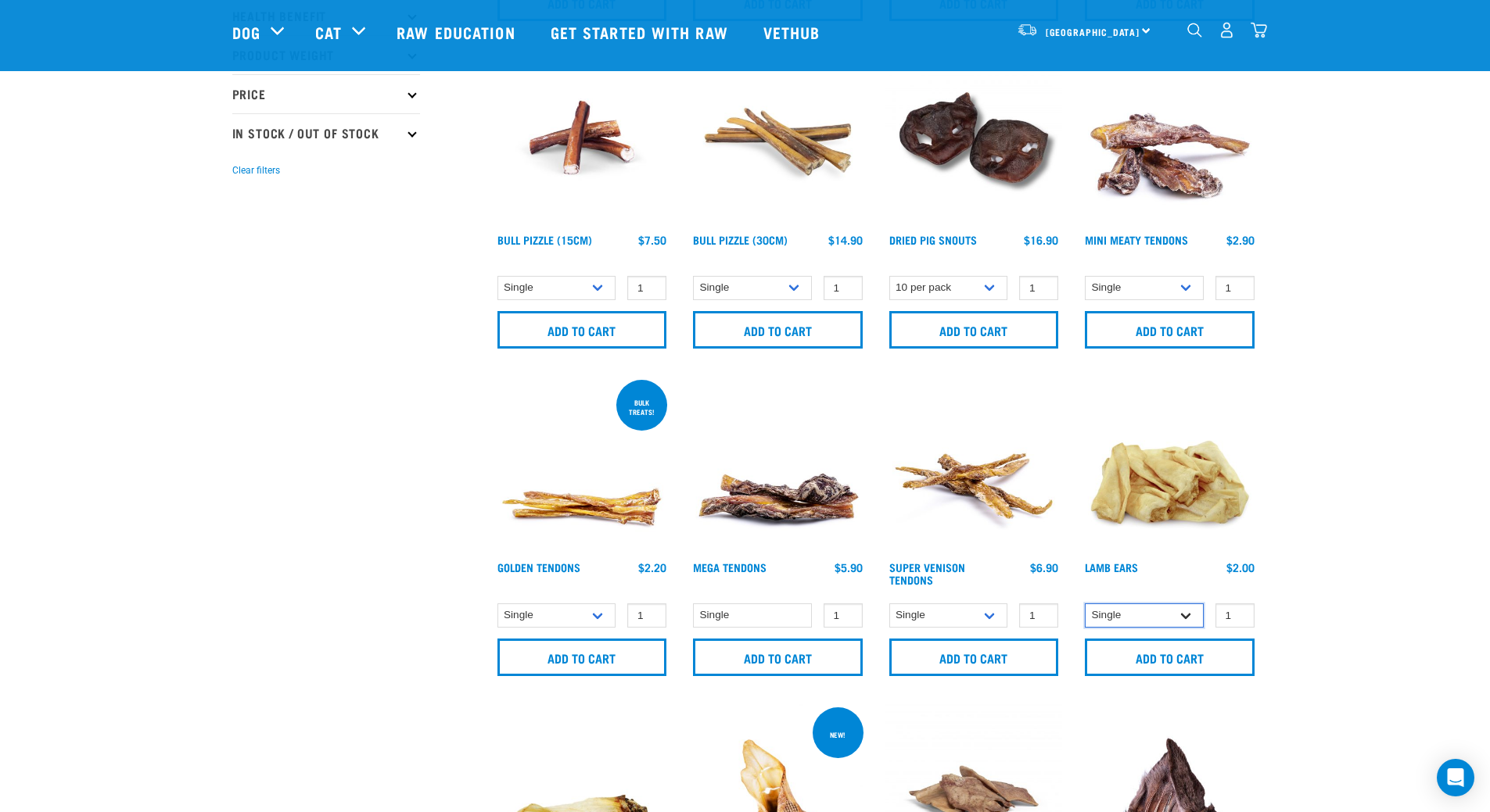
click at [1161, 621] on select "Single 10 per pack" at bounding box center [1143, 615] width 119 height 24
select select "800"
click at [1084, 603] on select "Single 10 per pack" at bounding box center [1143, 615] width 119 height 24
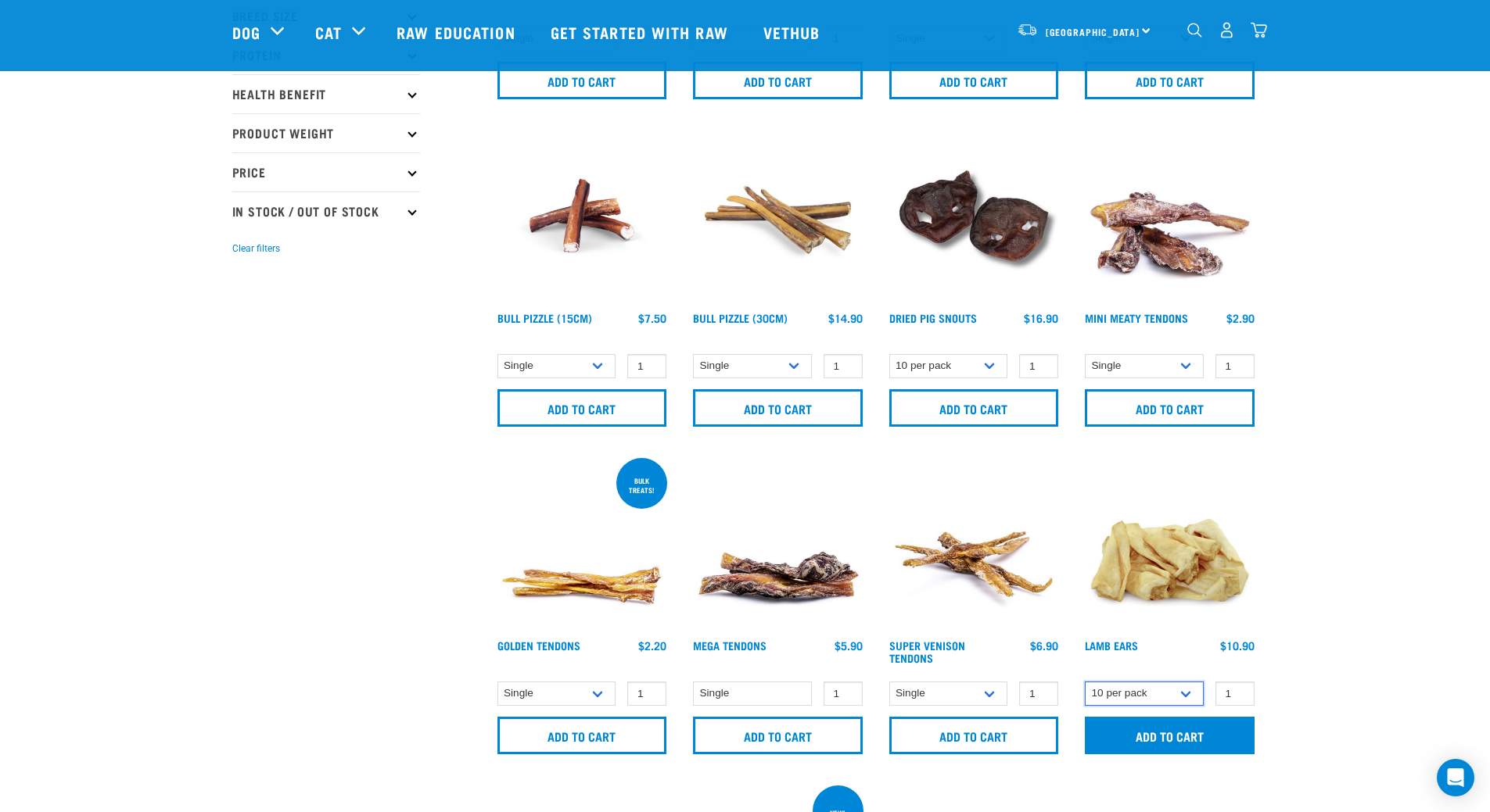
scroll to position [469, 0]
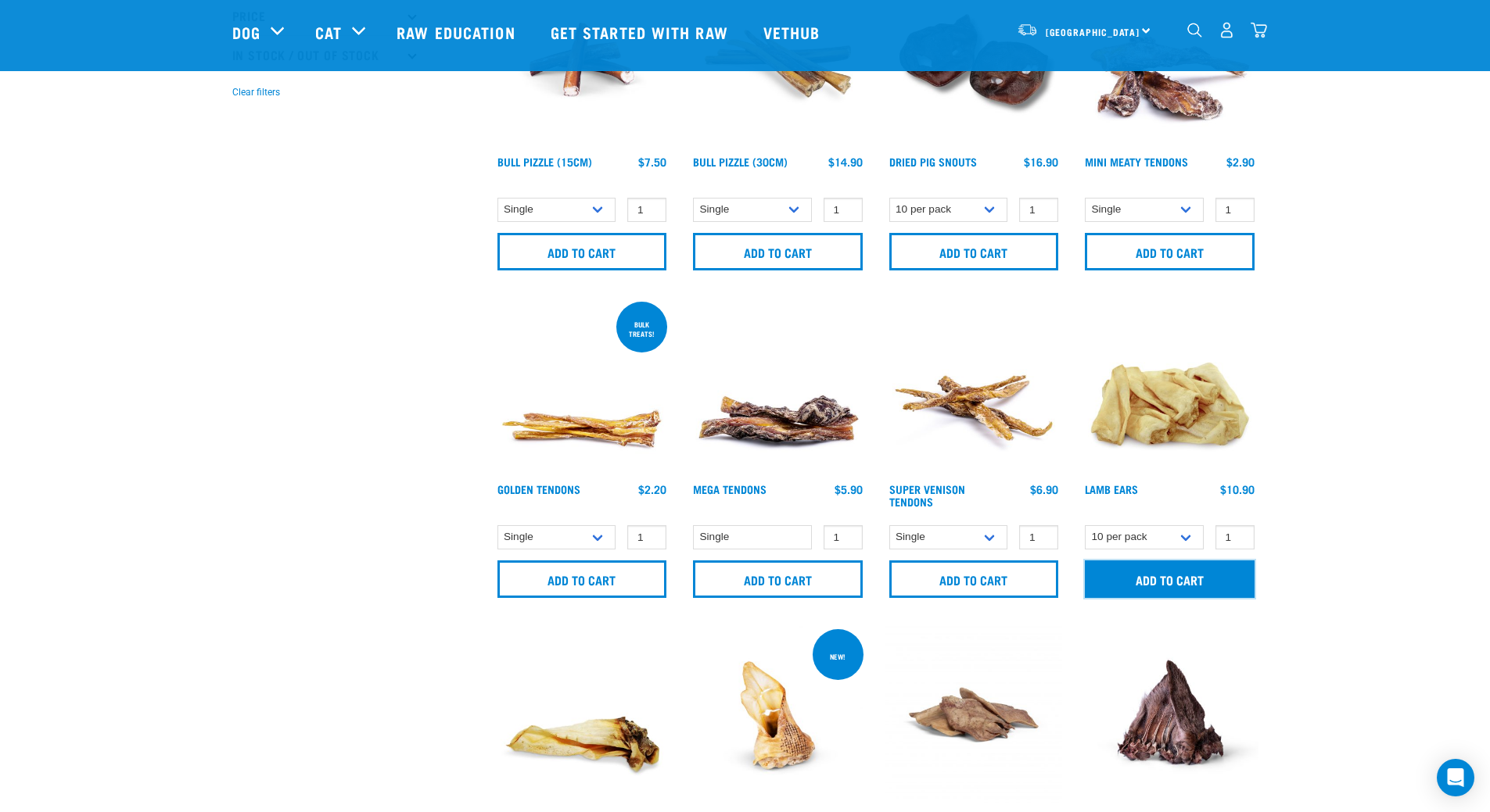
click at [1165, 570] on input "Add to cart" at bounding box center [1169, 579] width 170 height 38
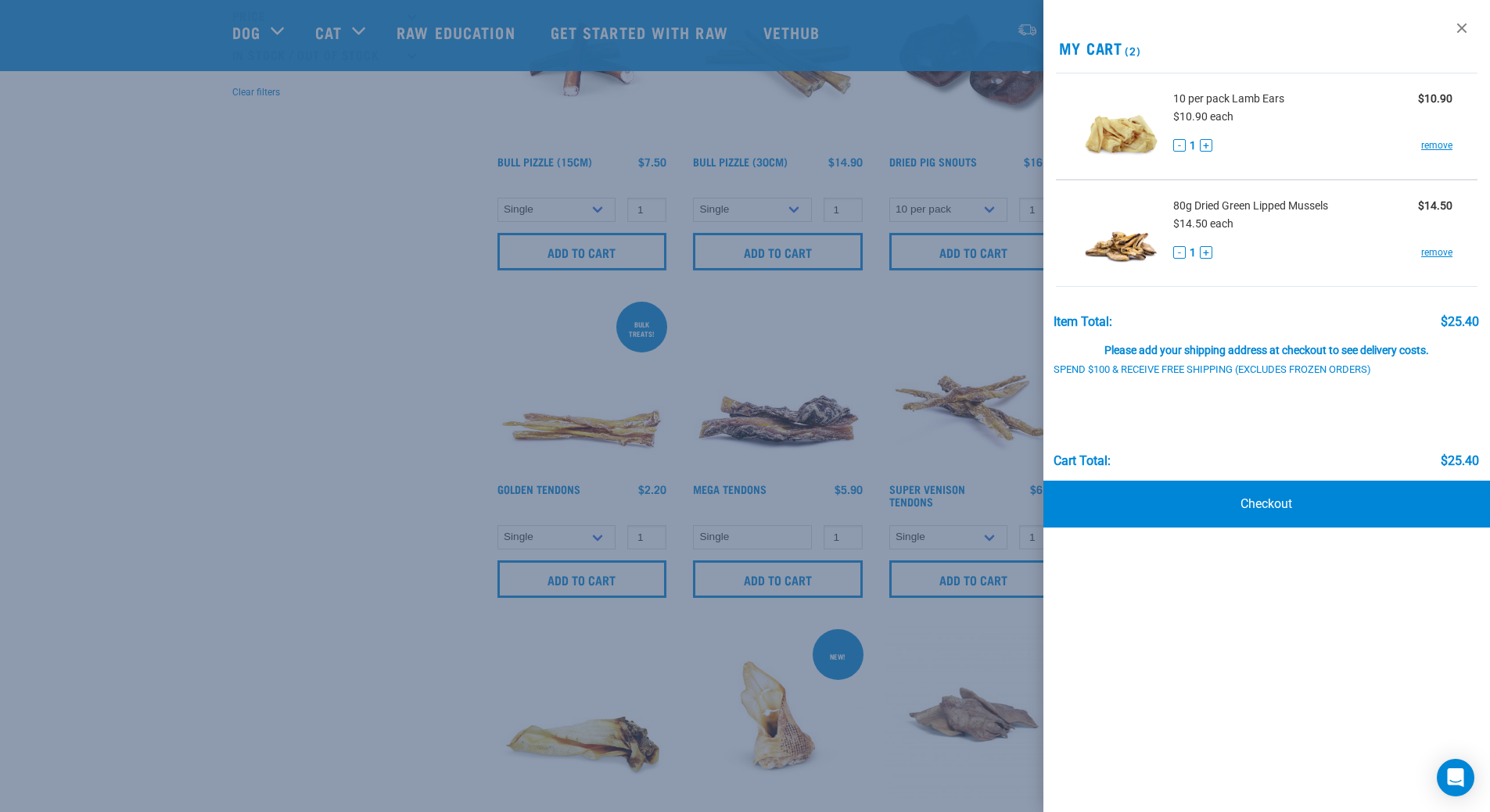
click at [313, 288] on div at bounding box center [745, 406] width 1490 height 812
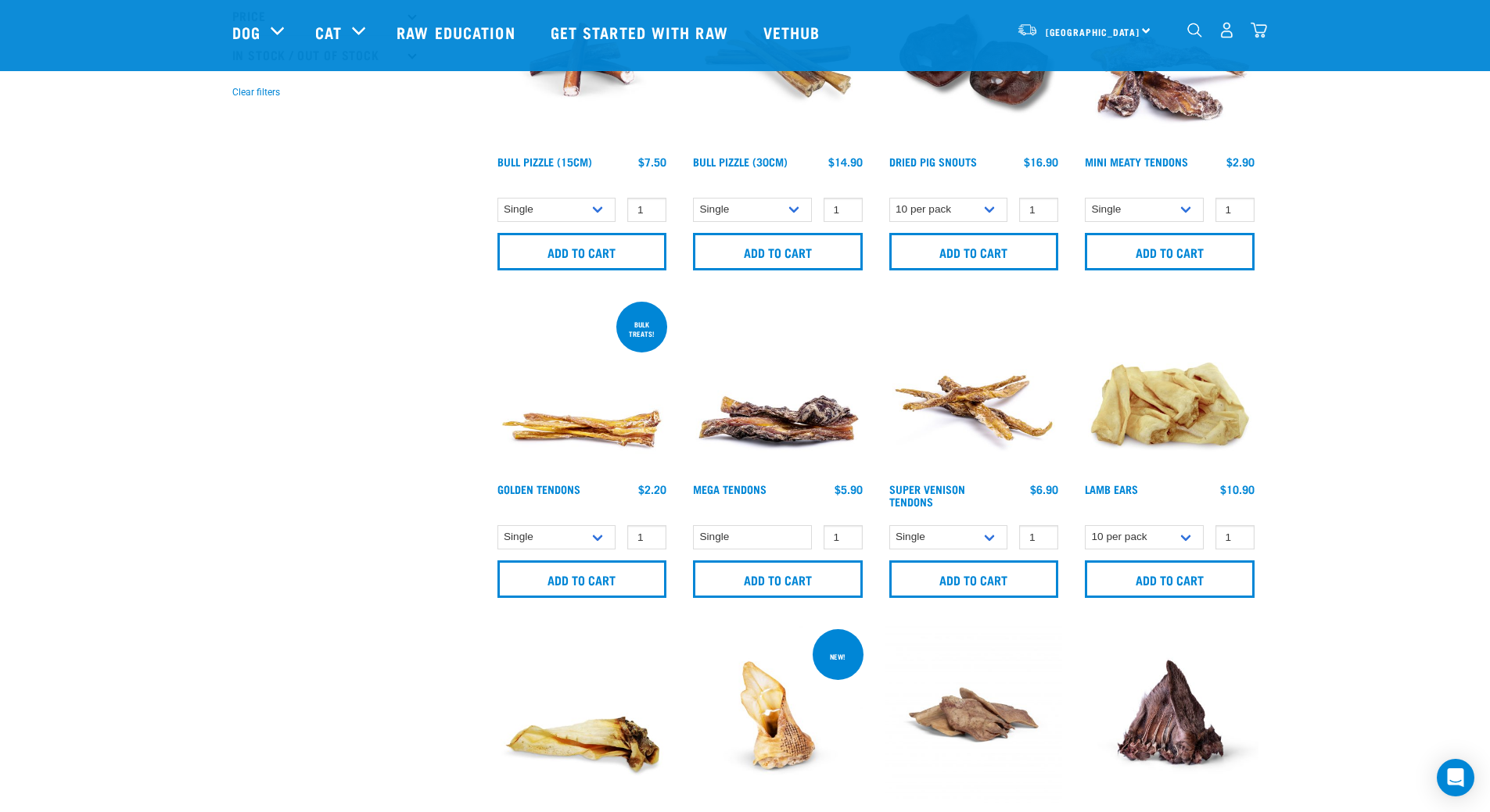
drag, startPoint x: 276, startPoint y: 221, endPoint x: 466, endPoint y: 299, distance: 205.4
click at [382, 255] on div "× Filter products Pet Type Dog Cat Experience New Raw Feeder Experienced Raw Fe…" at bounding box center [353, 601] width 261 height 2032
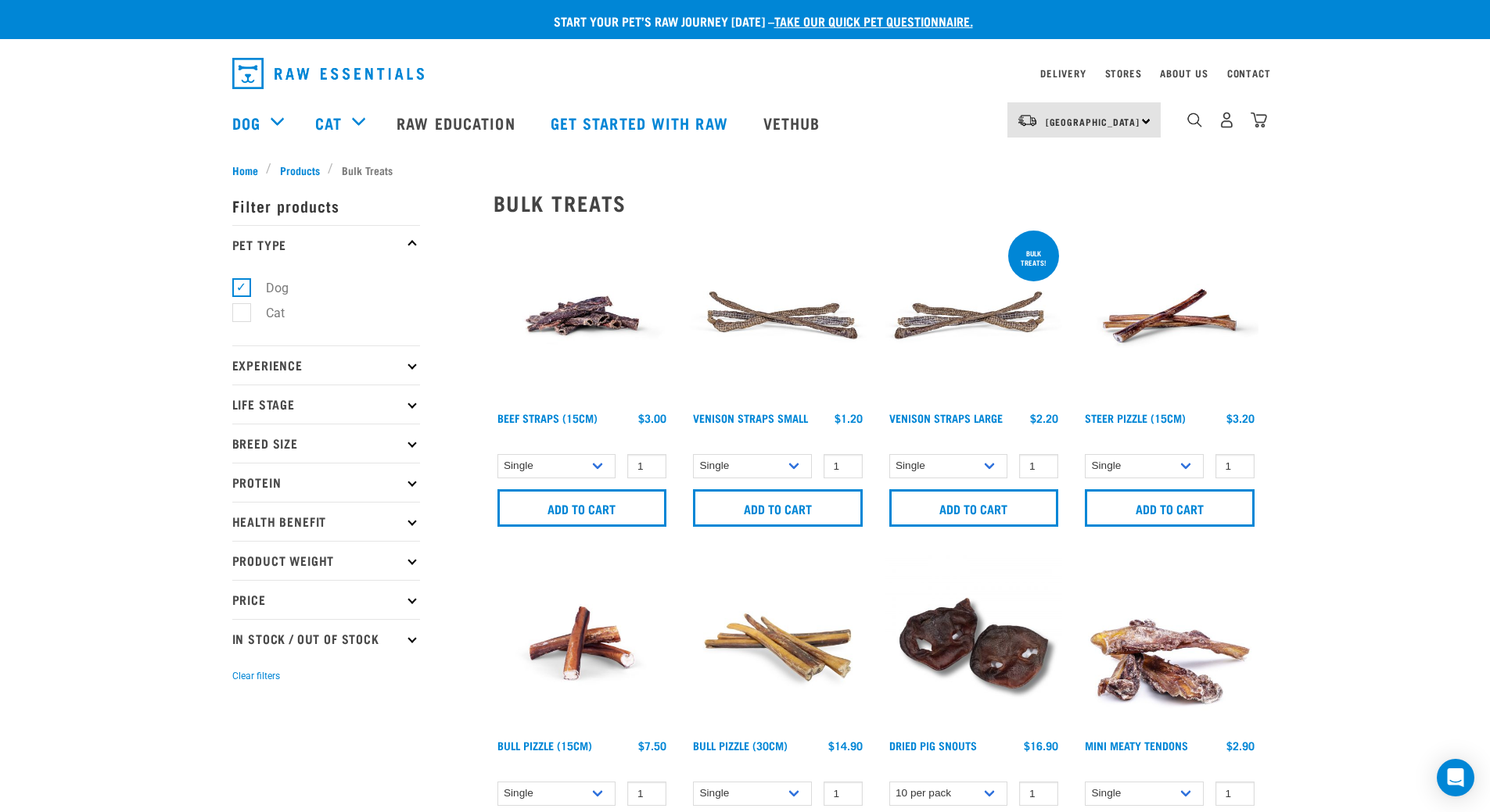
scroll to position [234, 0]
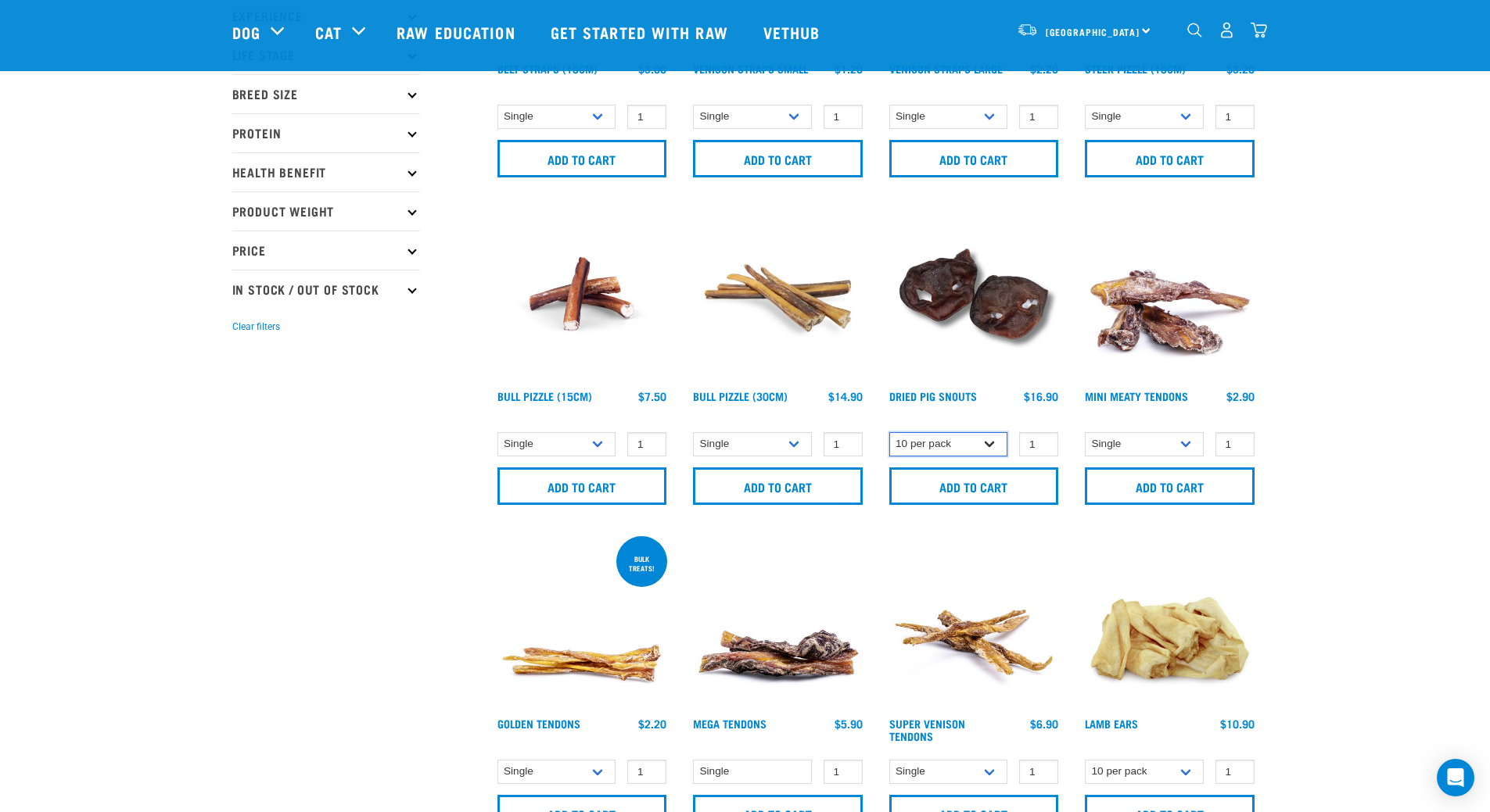
click at [939, 437] on select "Single 10 per pack 25 per pack" at bounding box center [948, 444] width 119 height 24
click at [890, 432] on select "Single 10 per pack 25 per pack" at bounding box center [948, 444] width 119 height 24
click at [962, 447] on select "Single 10 per pack 25 per pack" at bounding box center [948, 444] width 119 height 24
select select "443097"
click at [890, 432] on select "Single 10 per pack 25 per pack" at bounding box center [948, 444] width 119 height 24
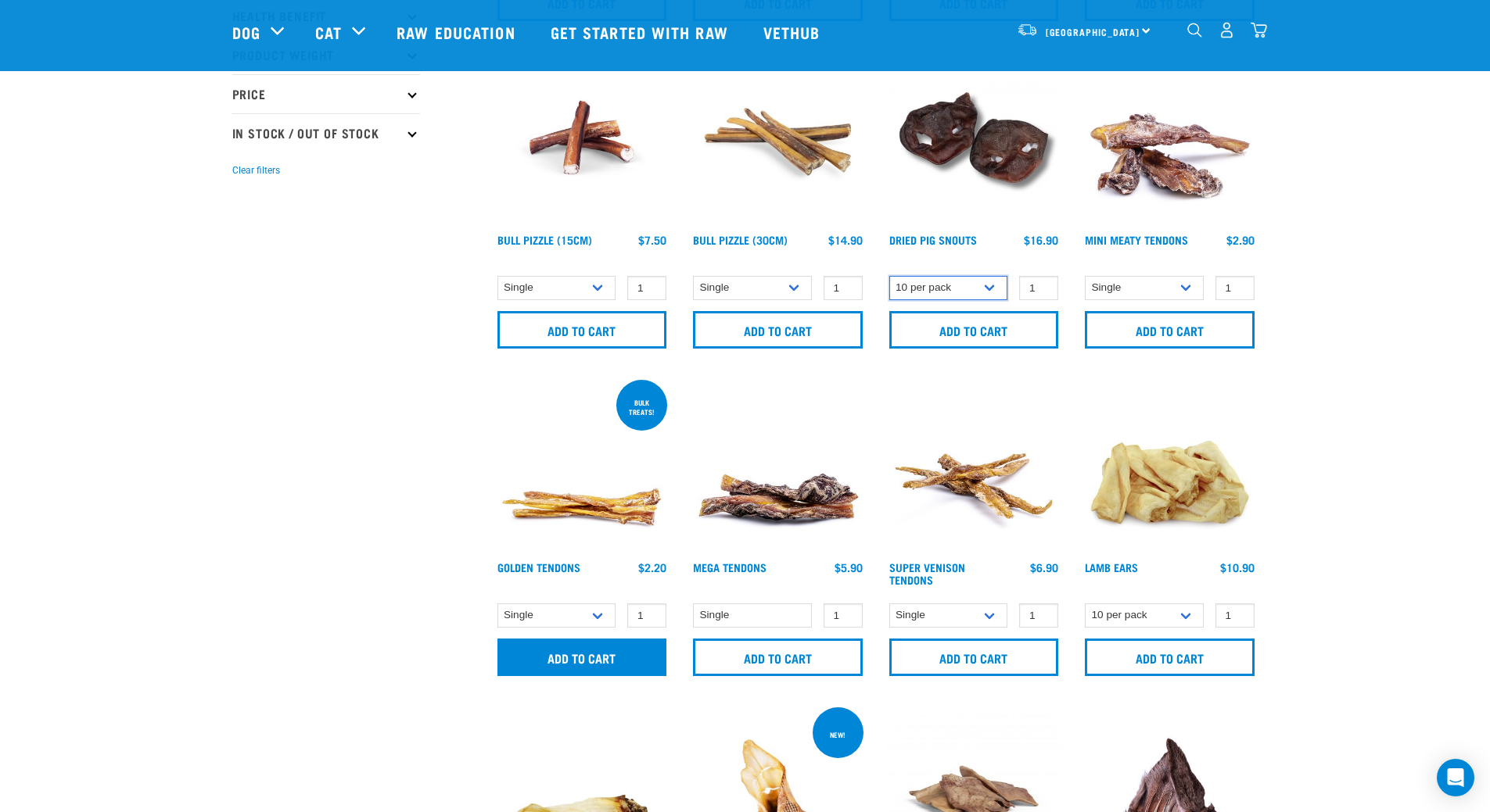
scroll to position [0, 0]
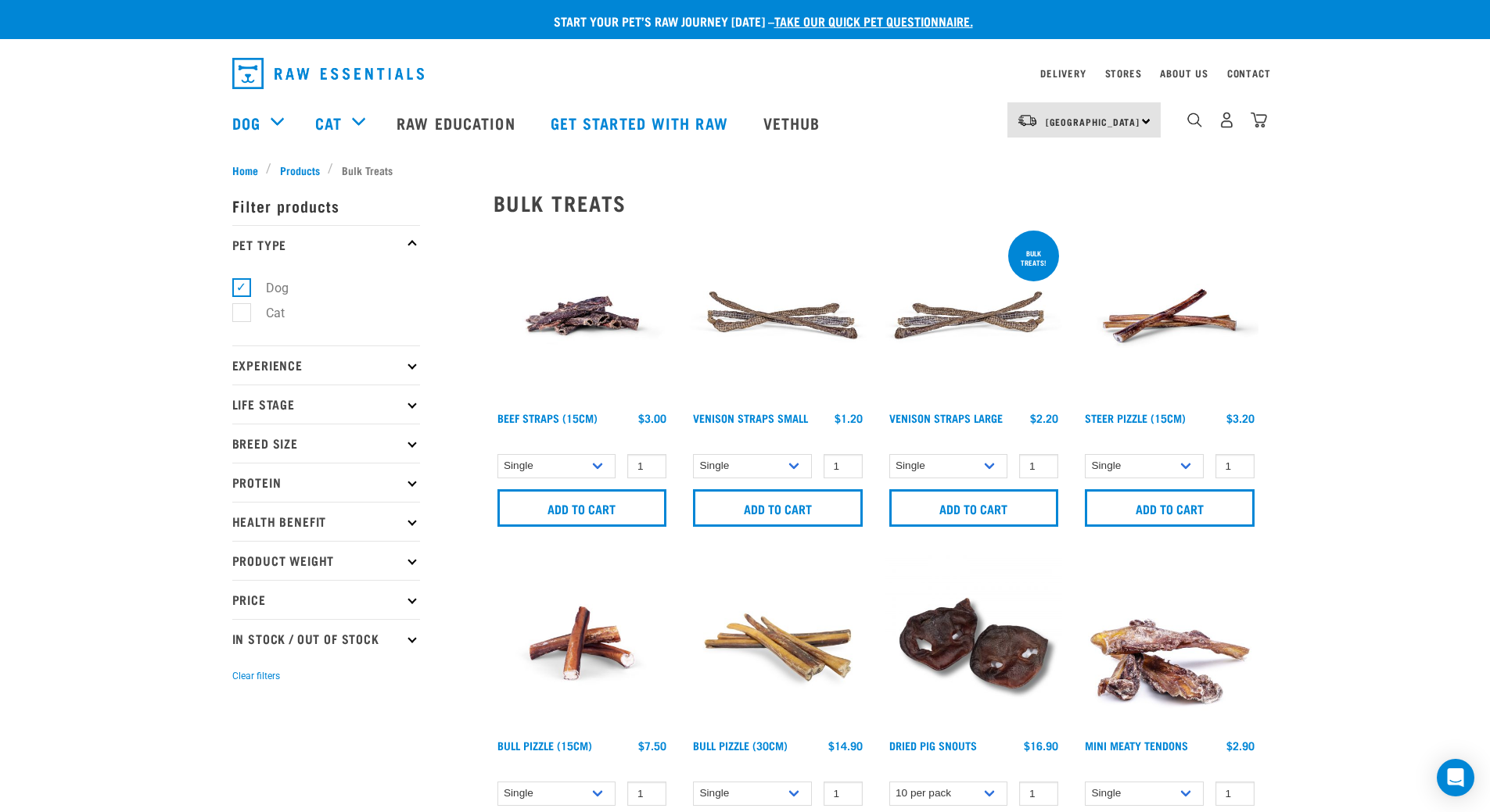
click at [279, 362] on p "Experience" at bounding box center [326, 365] width 188 height 39
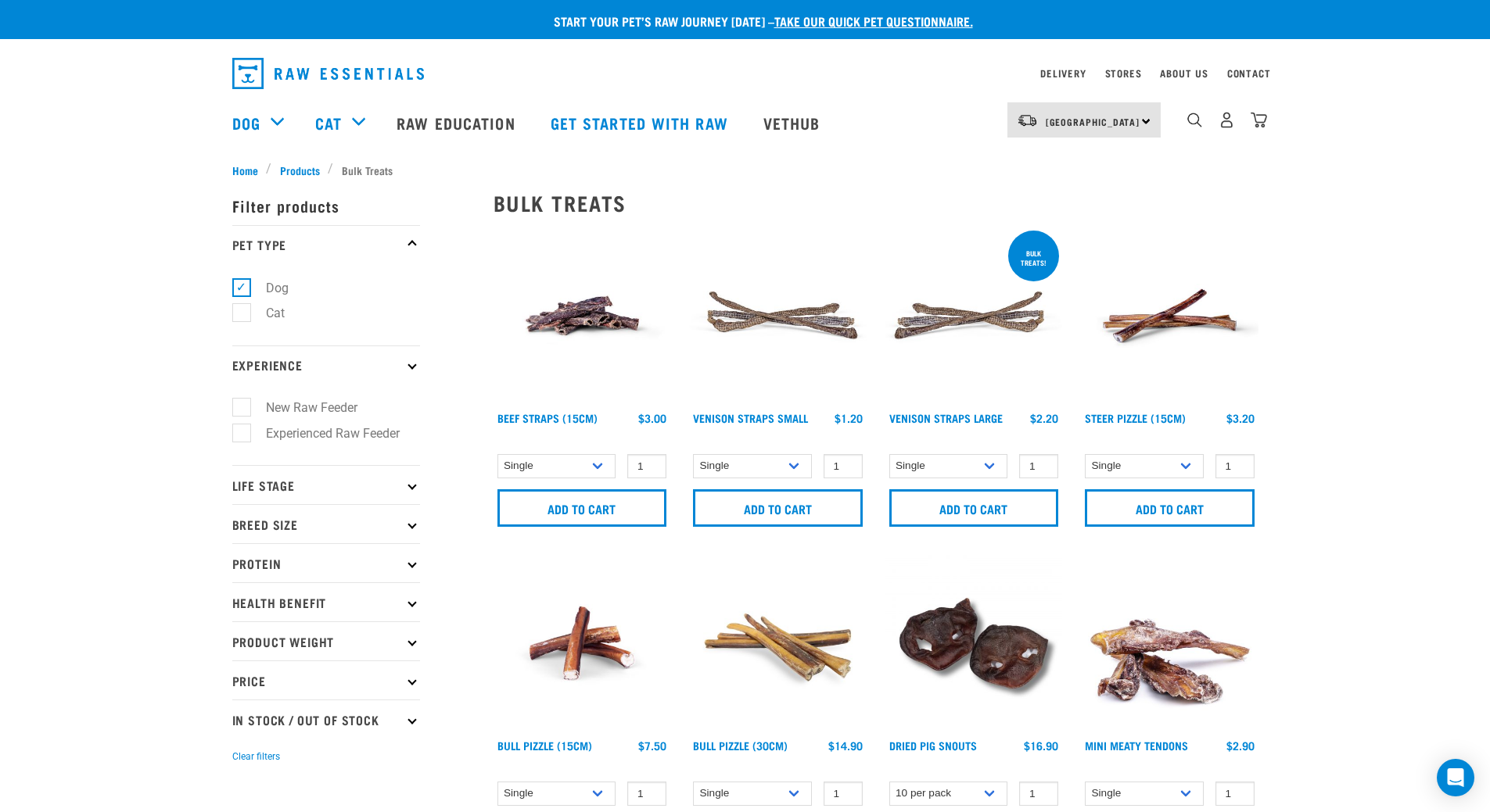
click at [268, 480] on p "Life Stage" at bounding box center [326, 485] width 188 height 39
click at [279, 681] on p "Breed Size" at bounding box center [326, 681] width 188 height 39
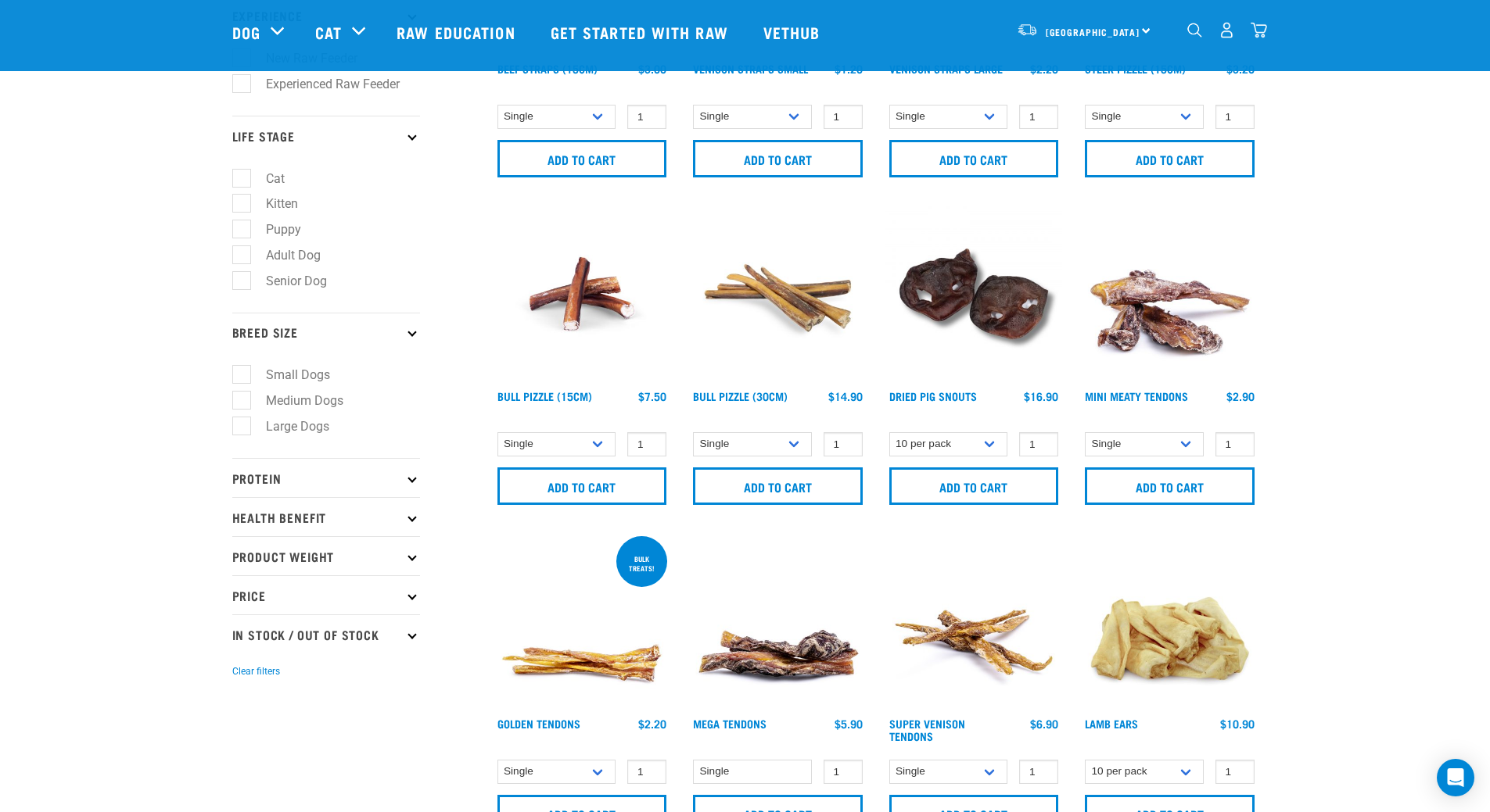
click at [360, 509] on p "Health Benefit" at bounding box center [326, 516] width 188 height 39
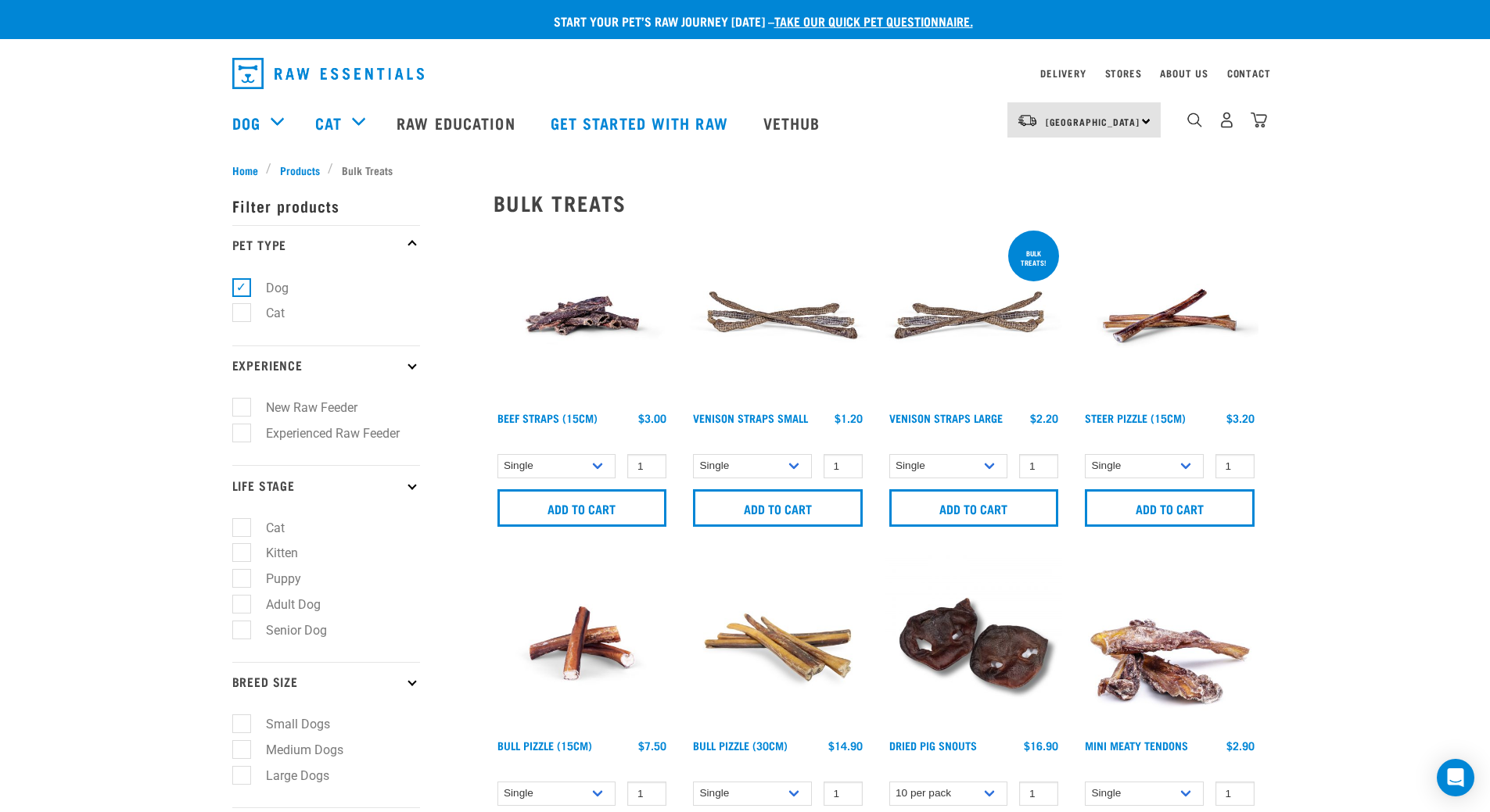
click at [301, 164] on span "Products" at bounding box center [299, 170] width 40 height 16
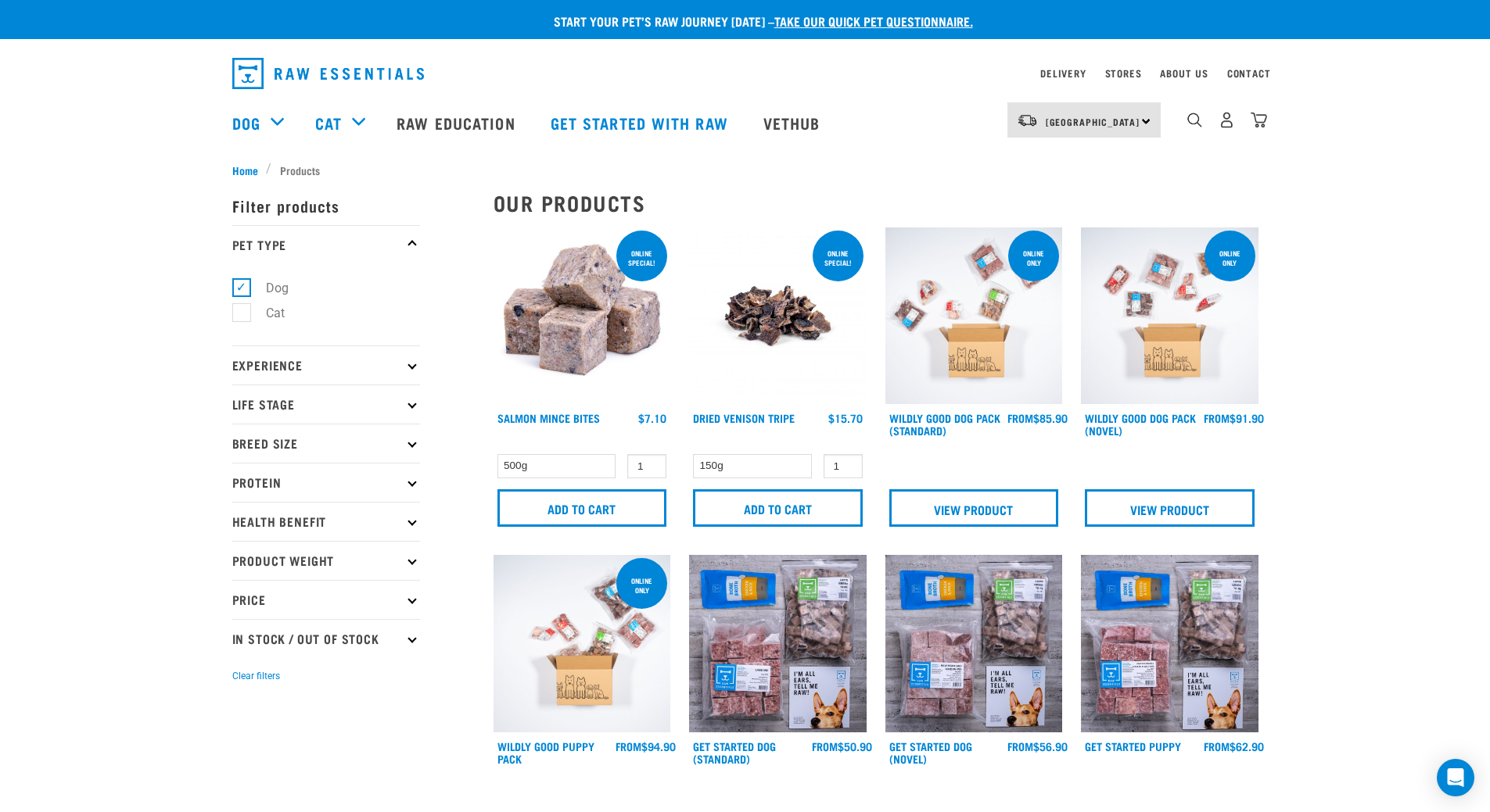
click at [1018, 391] on img at bounding box center [973, 316] width 177 height 177
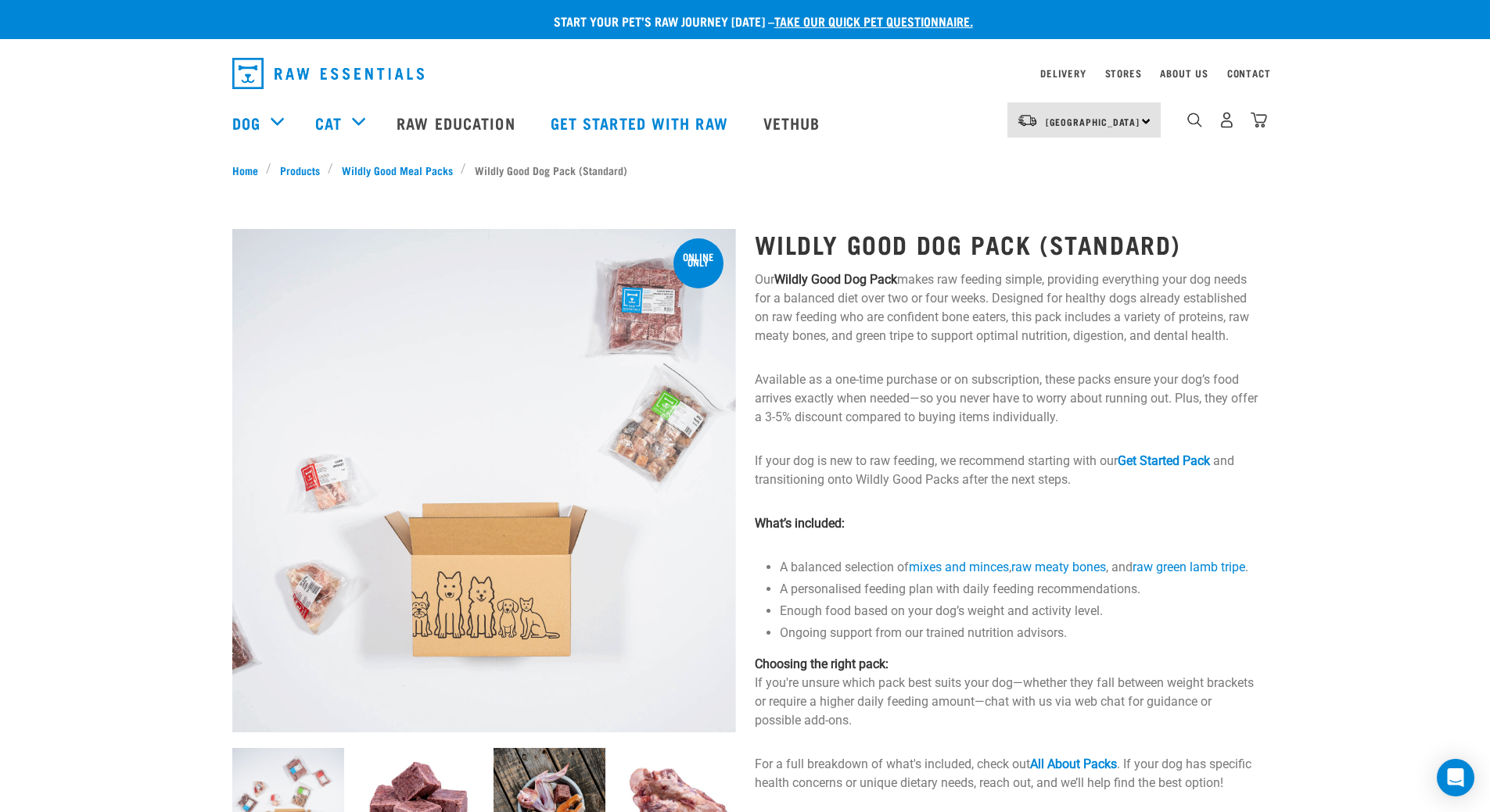
scroll to position [78, 0]
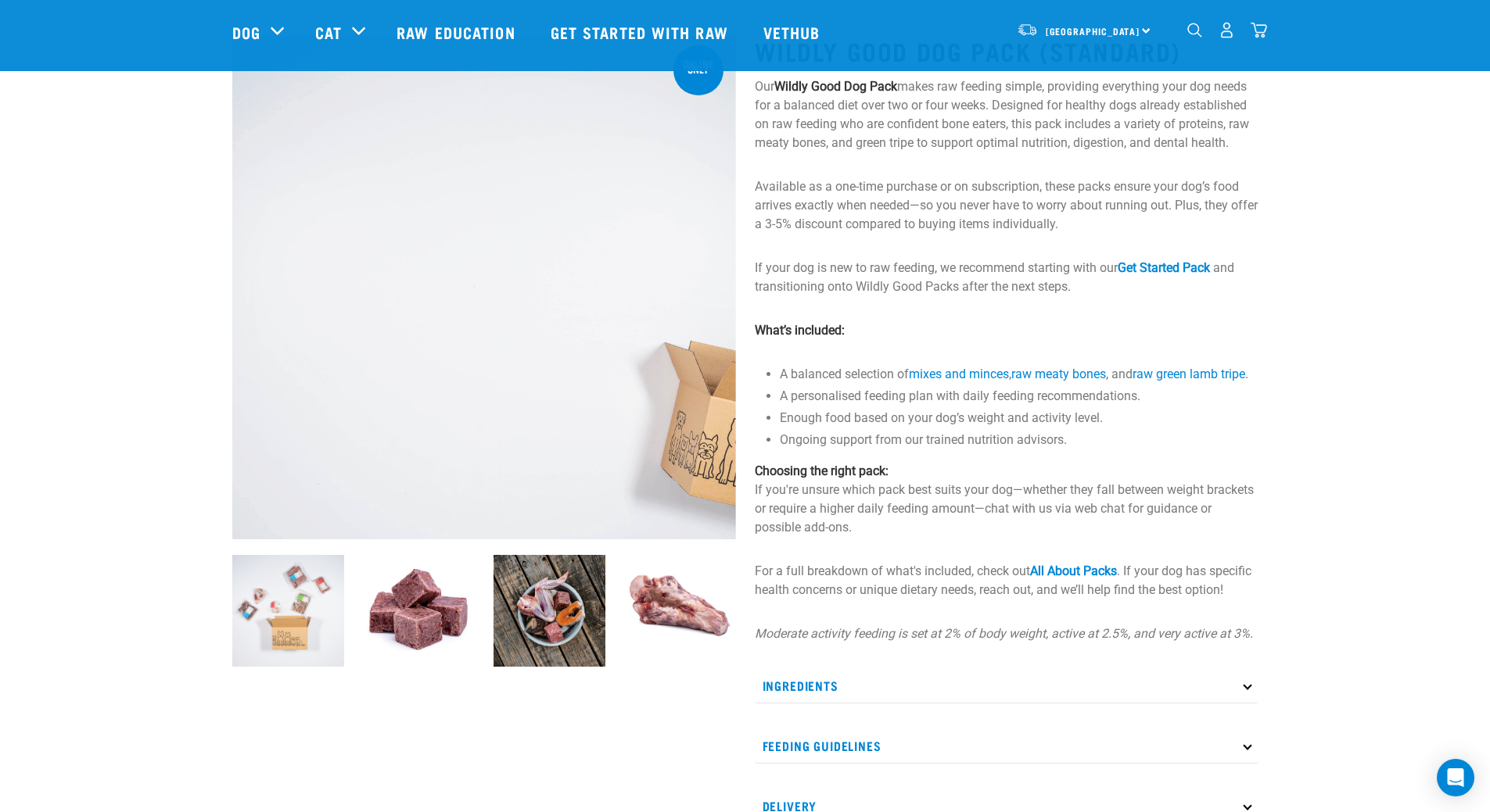
click at [868, 694] on p "Ingredients" at bounding box center [1006, 686] width 504 height 36
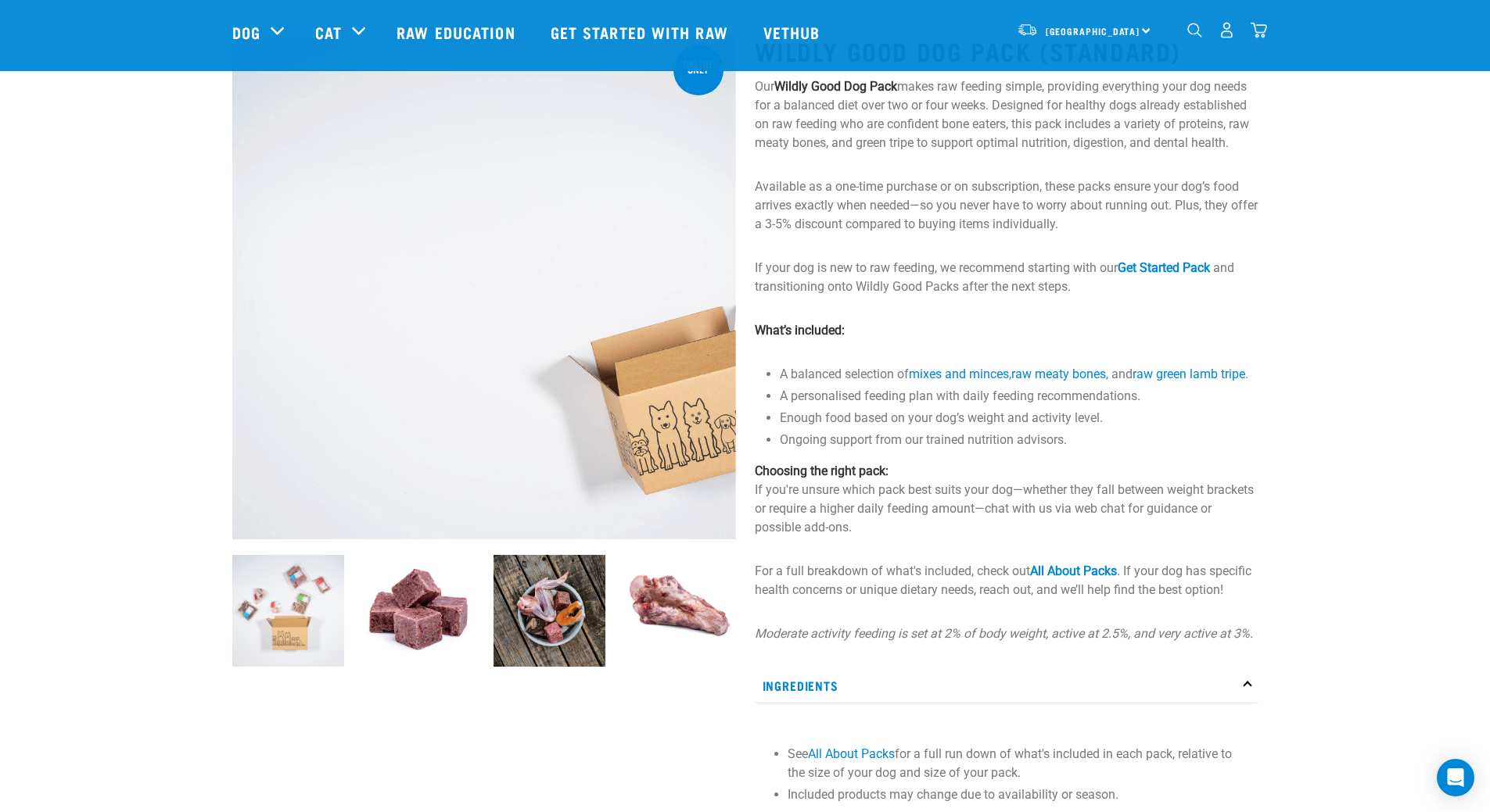
scroll to position [391, 0]
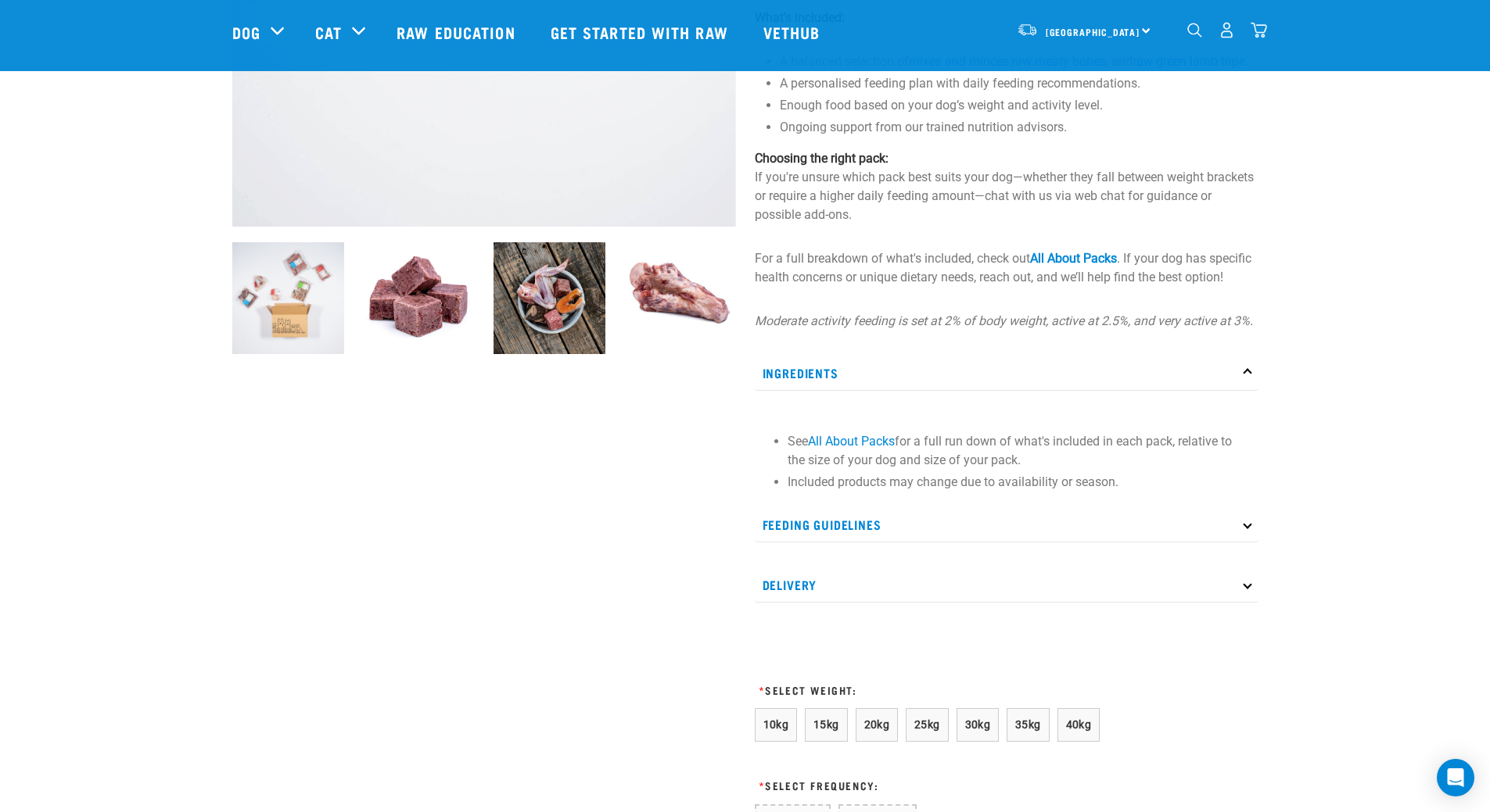
click at [918, 540] on p "Feeding Guidelines" at bounding box center [1006, 525] width 504 height 36
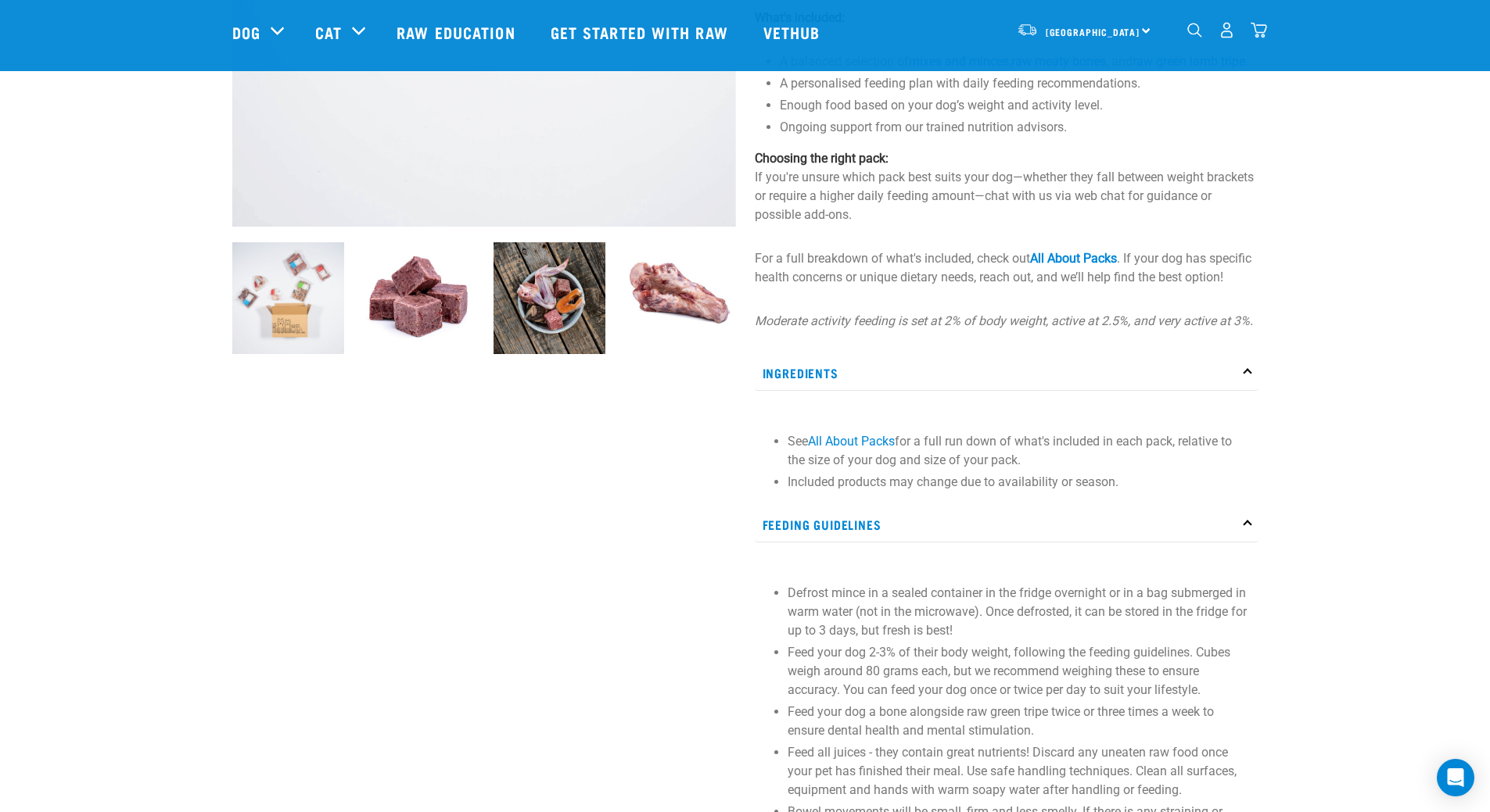
scroll to position [625, 0]
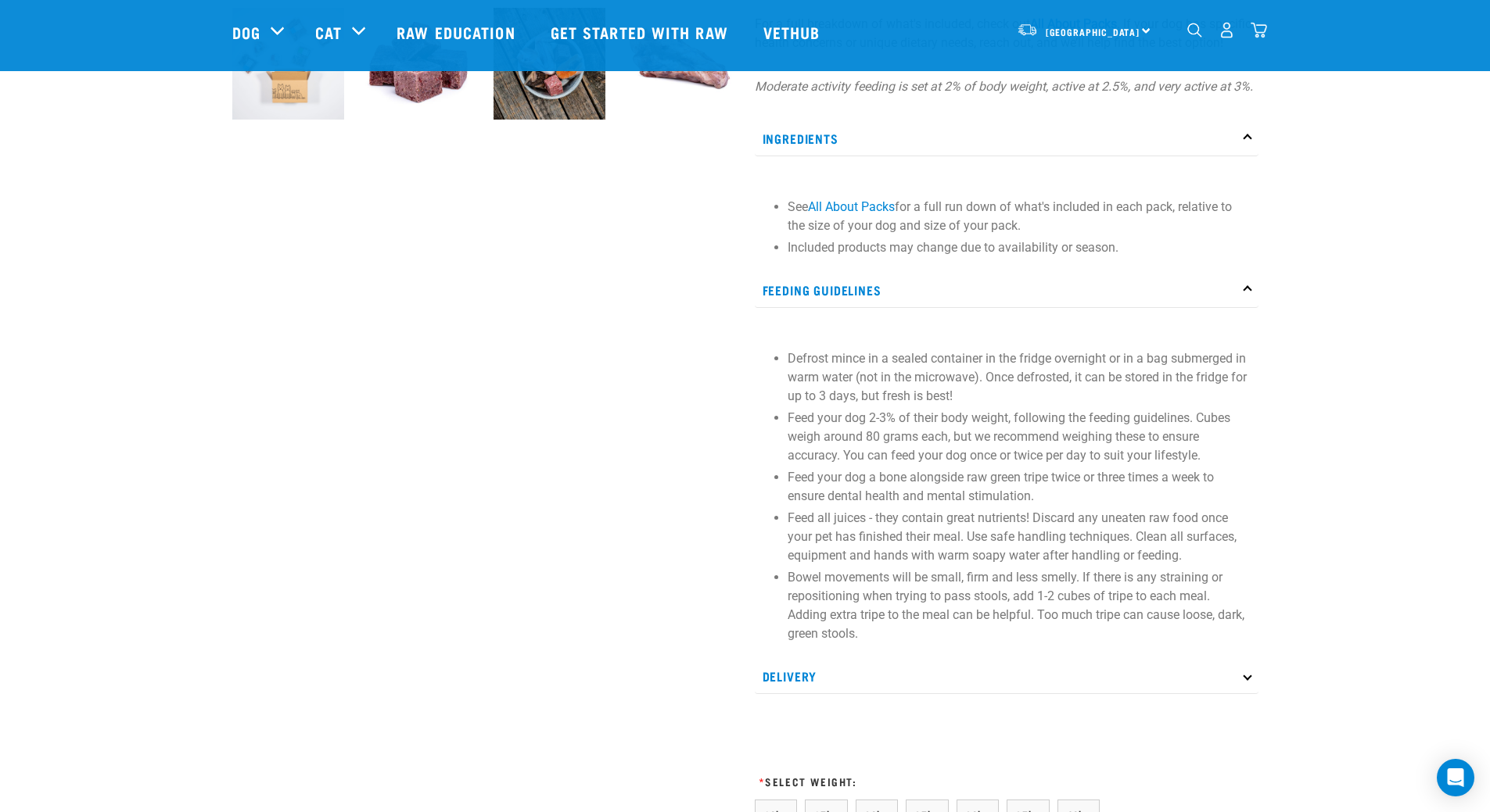
click at [814, 694] on p "Delivery" at bounding box center [1006, 676] width 504 height 36
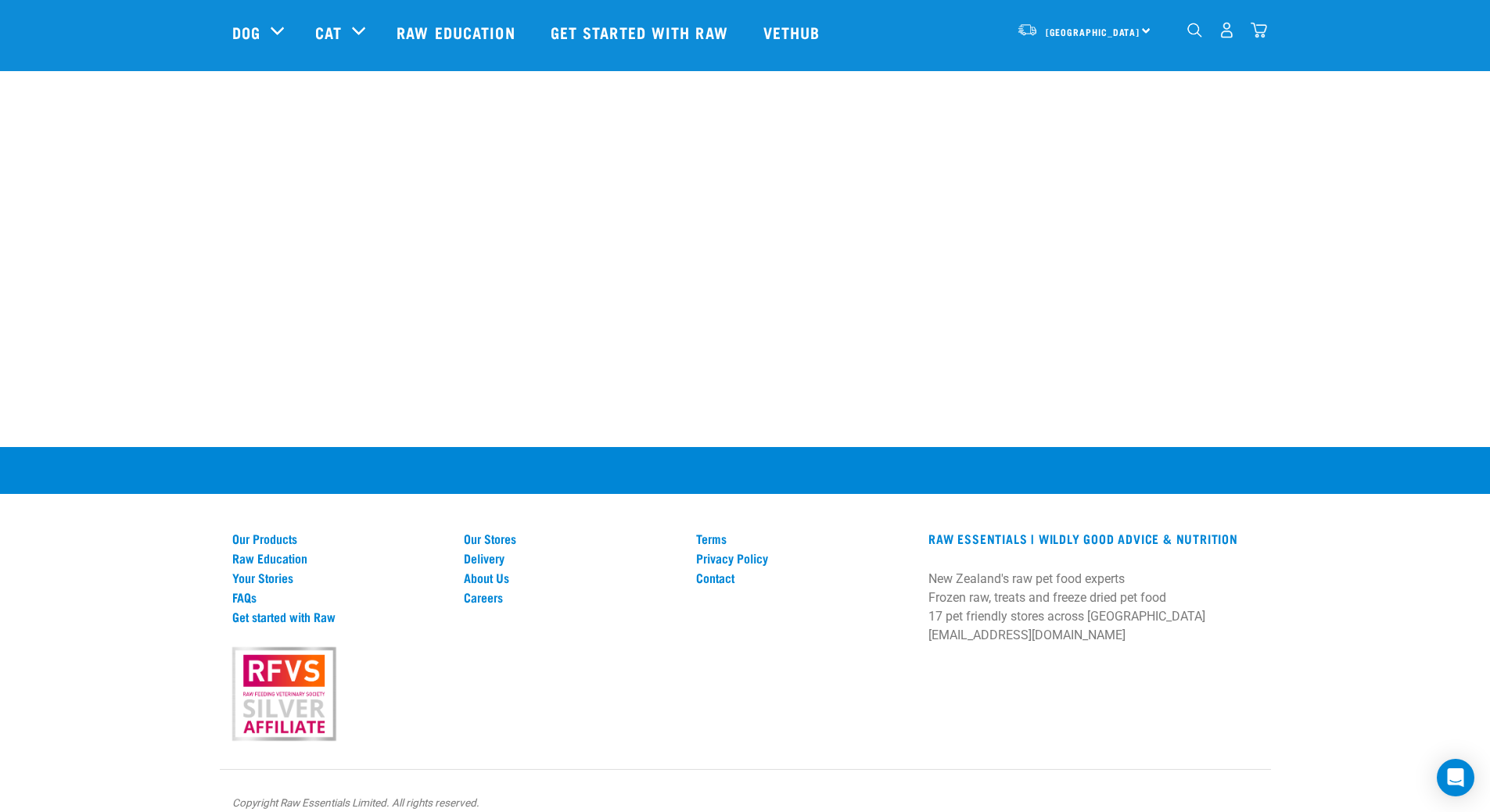
scroll to position [2432, 0]
